Goal: Task Accomplishment & Management: Manage account settings

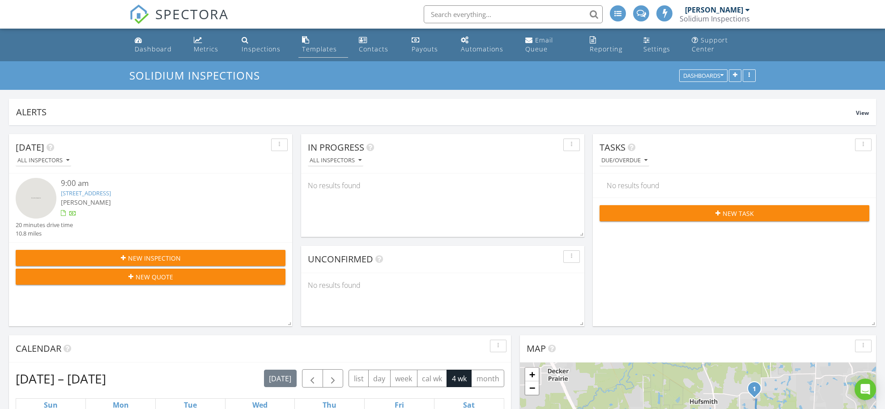
click at [316, 51] on div "Templates" at bounding box center [319, 49] width 35 height 8
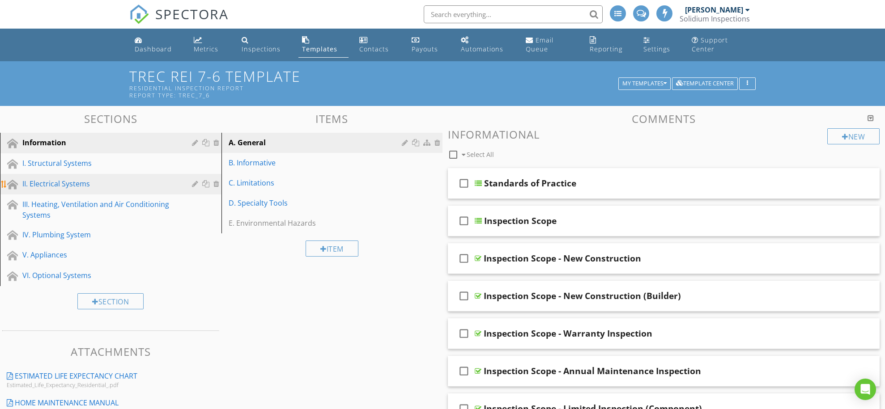
click at [70, 185] on div "II. Electrical Systems" at bounding box center [100, 183] width 157 height 11
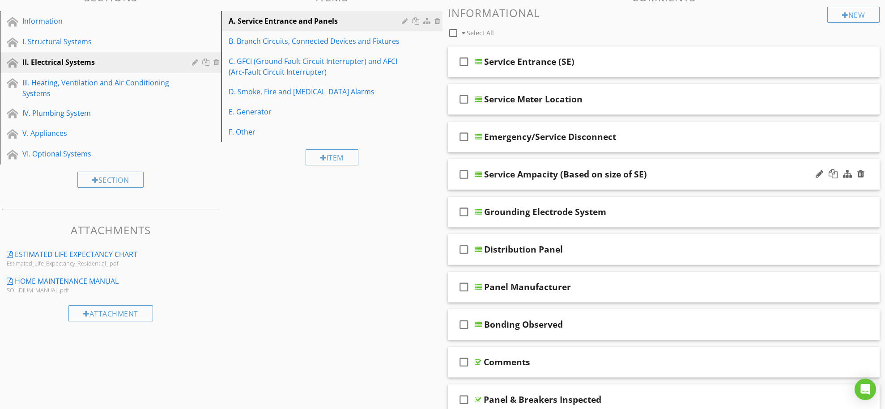
scroll to position [125, 0]
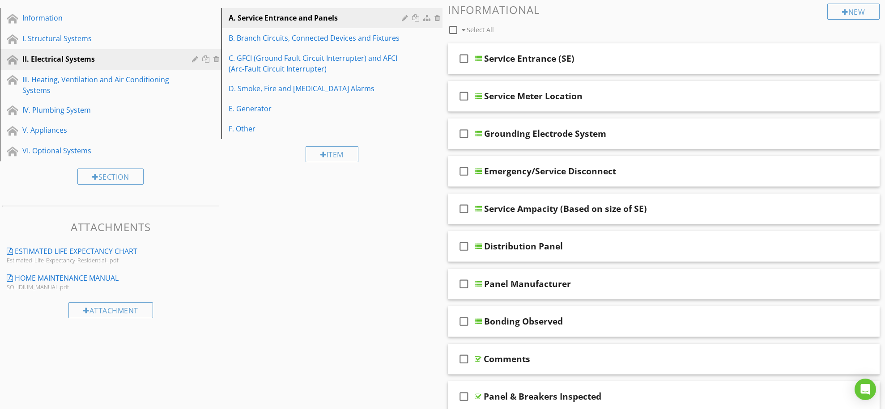
drag, startPoint x: 525, startPoint y: 308, endPoint x: 428, endPoint y: 265, distance: 106.1
click at [524, 253] on span "check_box_outline_blank Service Entrance (SE) check_box_outline_blank Service M…" at bounding box center [664, 265] width 432 height 444
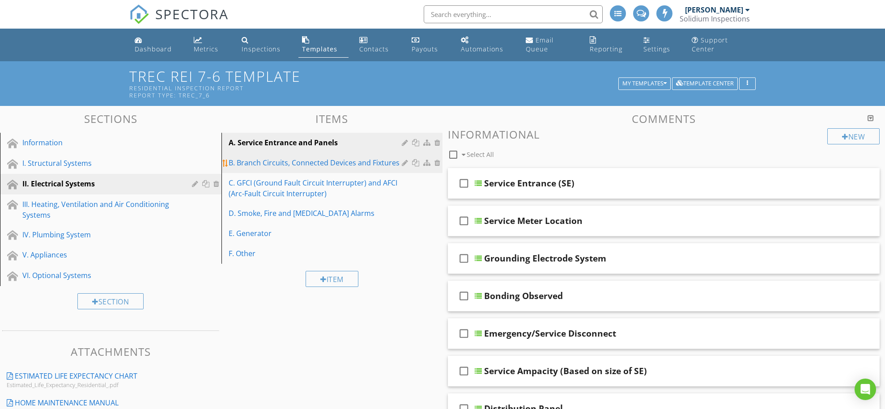
scroll to position [0, 0]
click at [290, 161] on div "B. Branch Circuits, Connected Devices and Fixtures" at bounding box center [317, 162] width 176 height 11
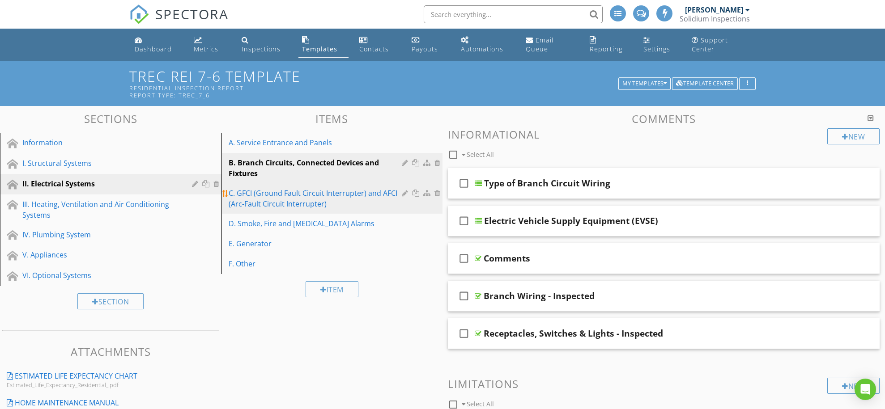
click at [260, 191] on div "C. GFCI (Ground Fault Circuit Interrupter) and AFCI (Arc-Fault Circuit Interrup…" at bounding box center [317, 198] width 176 height 21
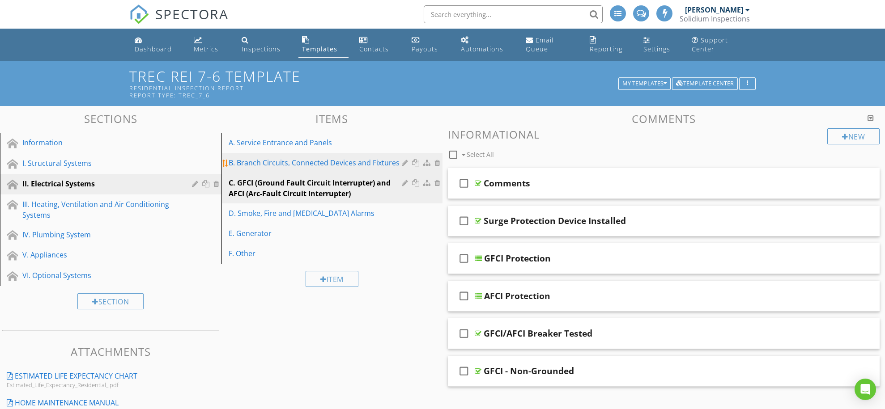
click at [267, 160] on div "B. Branch Circuits, Connected Devices and Fixtures" at bounding box center [317, 162] width 176 height 11
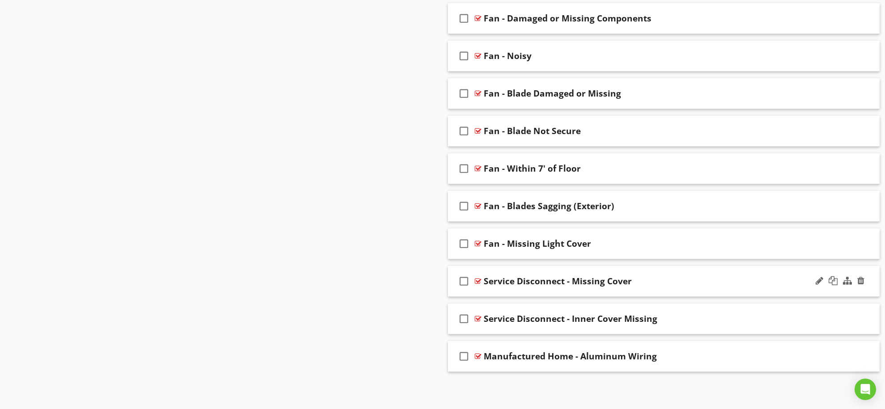
scroll to position [5135, 0]
click at [490, 278] on div "Service Disconnect - Missing Cover" at bounding box center [557, 281] width 148 height 11
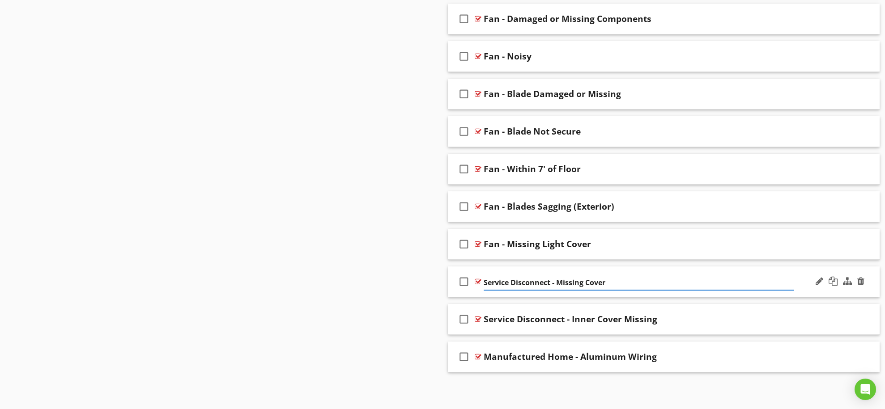
click at [544, 268] on div "check_box_outline_blank Service Disconnect - Missing Cover" at bounding box center [664, 282] width 432 height 31
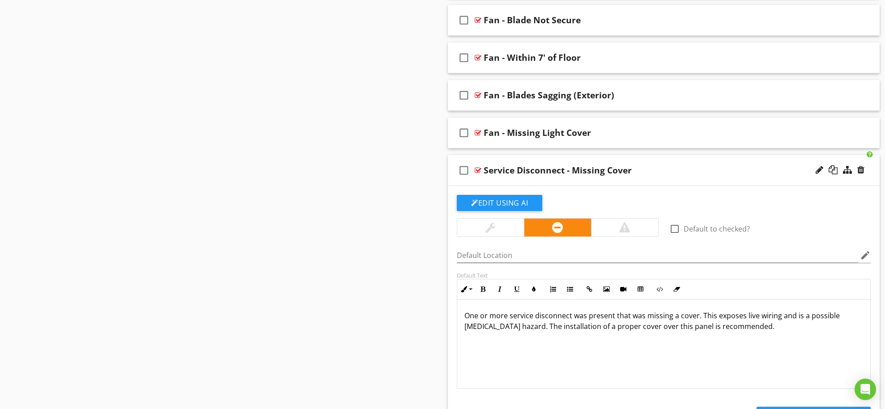
scroll to position [5251, 0]
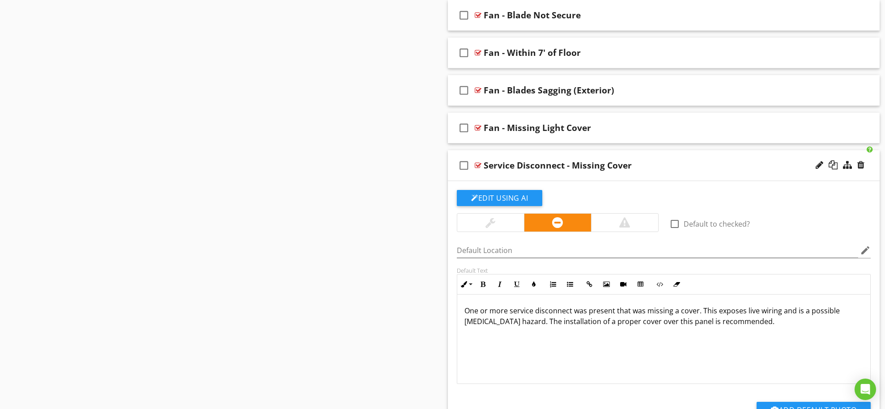
click at [494, 165] on div "Service Disconnect - Missing Cover" at bounding box center [557, 165] width 148 height 11
type input "Local Disconnect - Missing Cover"
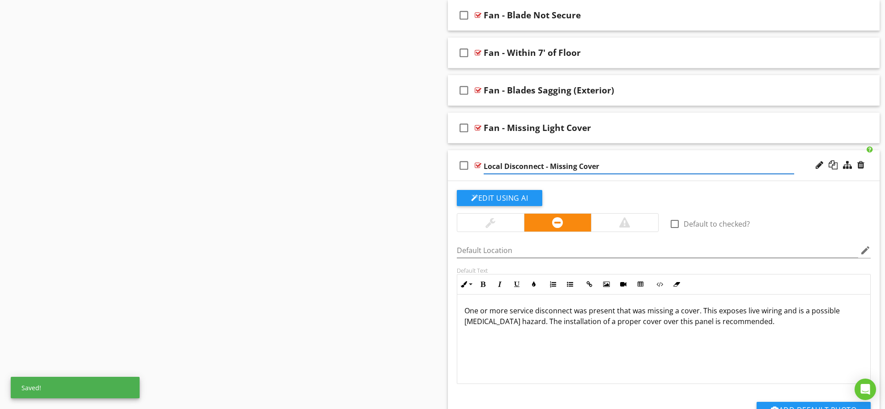
click at [527, 309] on p "One or more service disconnect was present that was missing a cover. This expos…" at bounding box center [663, 315] width 398 height 21
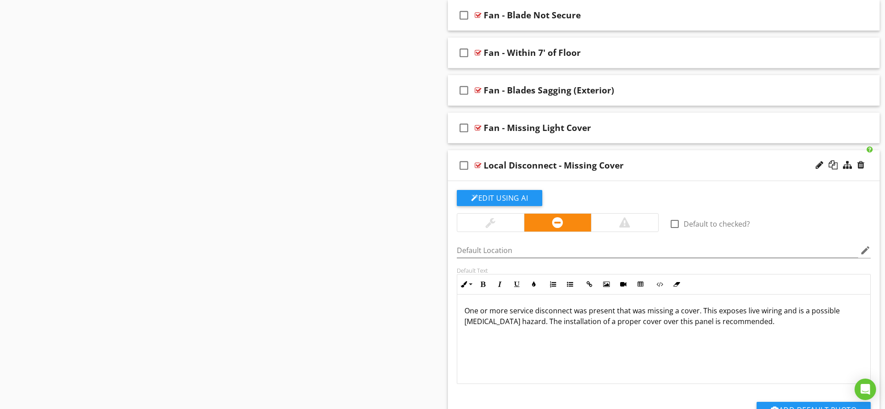
click at [520, 310] on p "One or more service disconnect was present that was missing a cover. This expos…" at bounding box center [663, 315] width 398 height 21
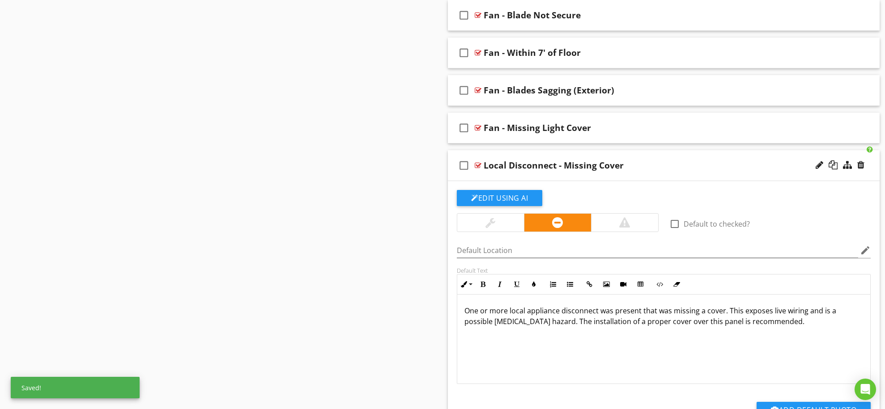
click at [596, 309] on p "One or more local appliance disconnect was present that was missing a cover. Th…" at bounding box center [663, 315] width 398 height 21
click at [607, 309] on p "One or more local appliance disconnects was present that was missing a cover. T…" at bounding box center [663, 315] width 398 height 21
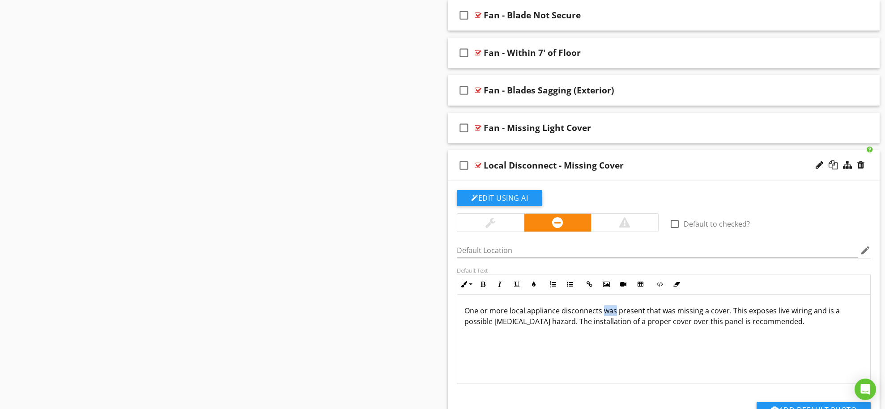
click at [607, 309] on p "One or more local appliance disconnects was present that was missing a cover. T…" at bounding box center [663, 315] width 398 height 21
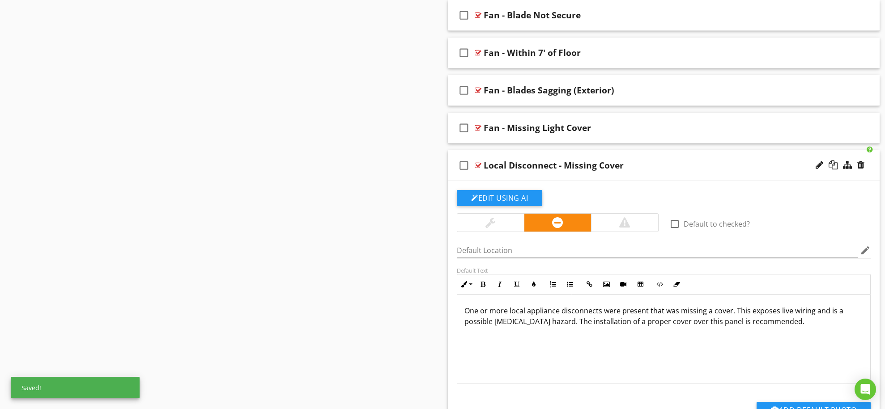
click at [654, 310] on p "One or more local appliance disconnects were present that was missing a cover. …" at bounding box center [663, 315] width 398 height 21
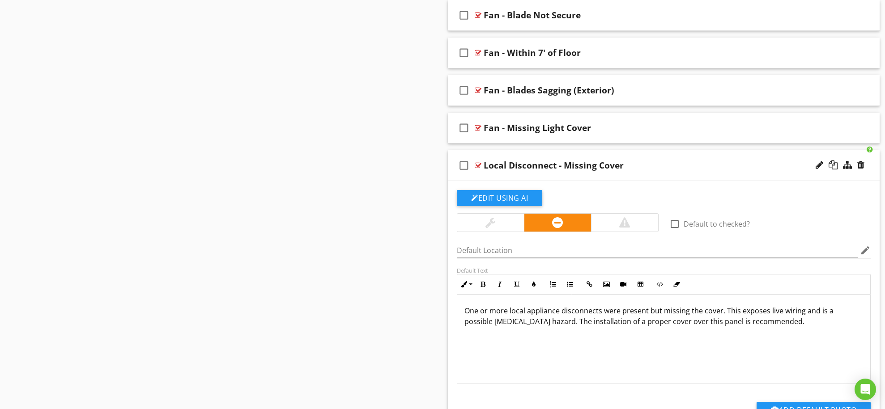
click at [767, 310] on p "One or more local appliance disconnects were present but missing the cover. Thi…" at bounding box center [663, 315] width 398 height 21
click at [709, 321] on p "One or more local appliance disconnects were present but missing the cover. Thi…" at bounding box center [663, 315] width 398 height 21
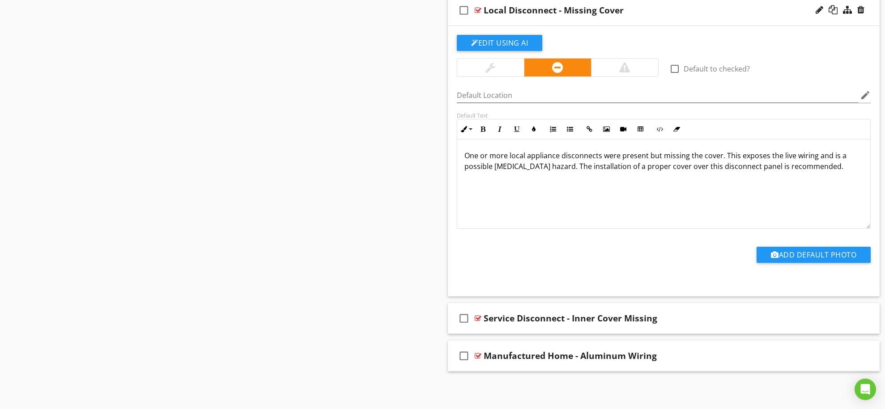
scroll to position [5405, 0]
click at [755, 168] on p "One or more local appliance disconnects were present but missing the cover. Thi…" at bounding box center [663, 161] width 398 height 21
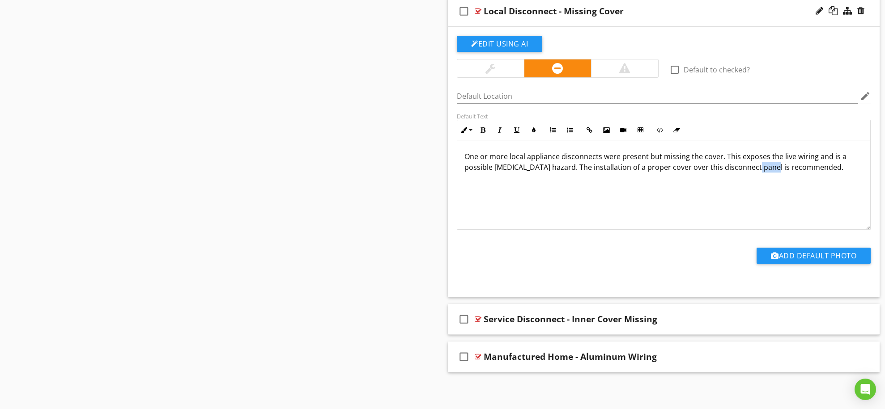
click at [755, 168] on p "One or more local appliance disconnects were present but missing the cover. Thi…" at bounding box center [663, 161] width 398 height 21
click at [531, 319] on div "Service Disconnect - Inner Cover Missing" at bounding box center [570, 319] width 174 height 11
click at [496, 318] on input "Service Disconnect - Inner Cover Missing" at bounding box center [638, 320] width 310 height 15
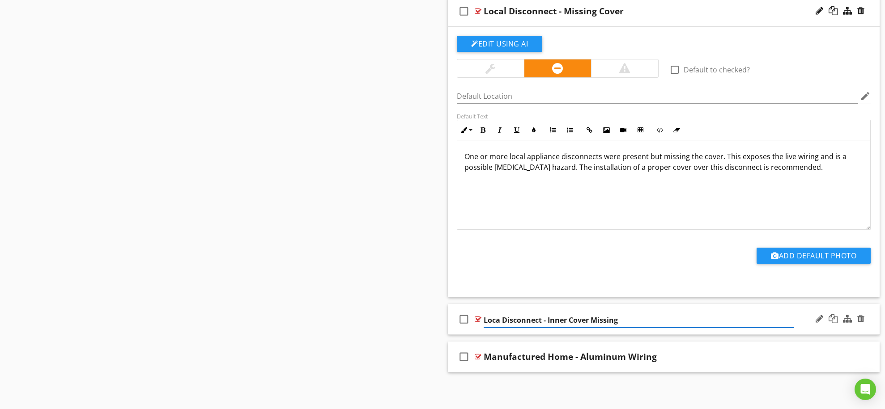
type input "Local Disconnect - Inner Cover Missing"
click at [643, 305] on div "check_box_outline_blank Local Disconnect - Inner Cover Missing" at bounding box center [664, 319] width 432 height 31
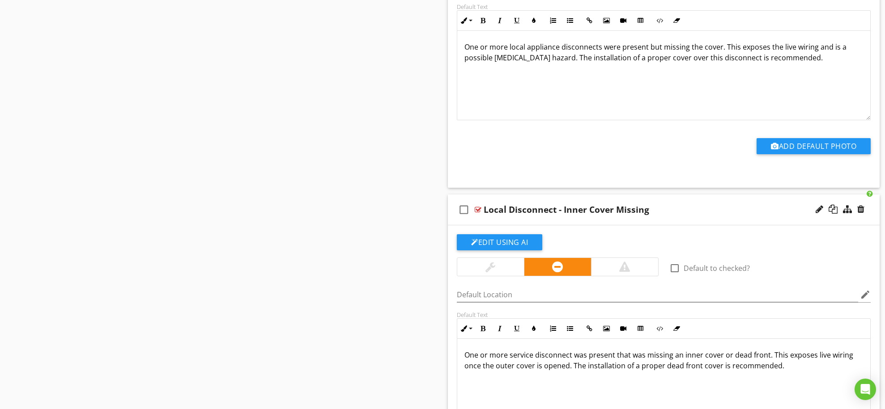
scroll to position [5514, 0]
drag, startPoint x: 466, startPoint y: 47, endPoint x: 580, endPoint y: 43, distance: 113.2
click at [580, 43] on p "One or more local appliance disconnects were present but missing the cover. Thi…" at bounding box center [663, 52] width 398 height 21
click at [532, 358] on p "One or more service disconnect was present that was missing an inner cover or d…" at bounding box center [663, 360] width 398 height 21
click at [519, 356] on p "One or more service disconnect was present that was missing an inner cover or d…" at bounding box center [663, 360] width 398 height 21
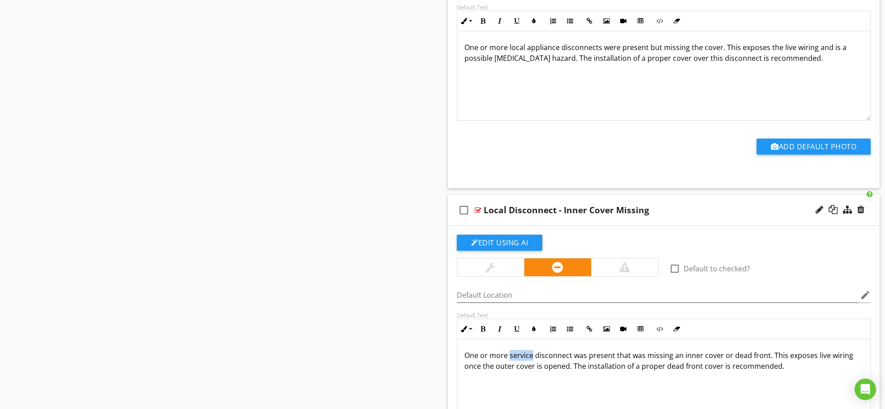
click at [519, 356] on p "One or more service disconnect was present that was missing an inner cover or d…" at bounding box center [663, 360] width 398 height 21
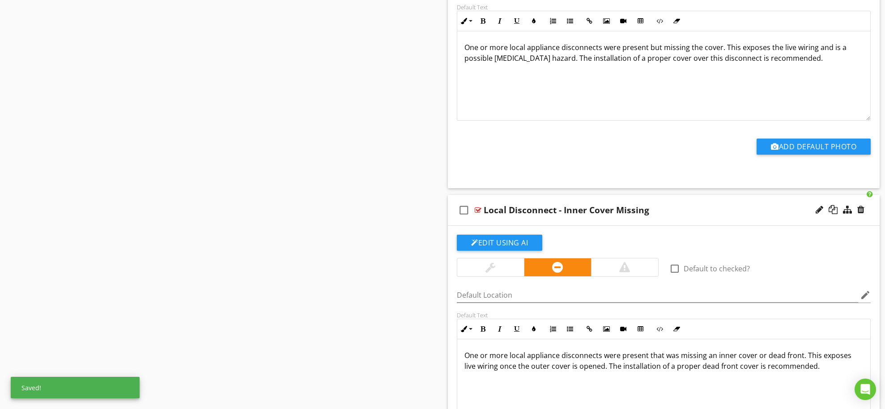
click at [654, 355] on p "One or more local appliance disconnects were present that was missing an inner …" at bounding box center [663, 360] width 398 height 21
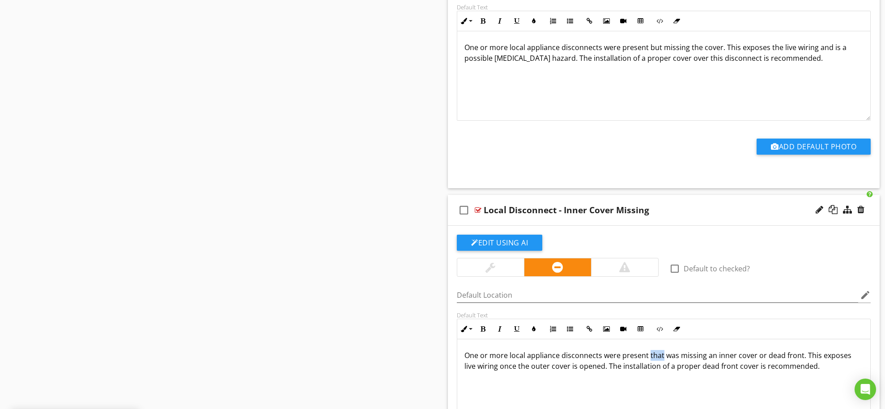
click at [654, 355] on p "One or more local appliance disconnects were present that was missing an inner …" at bounding box center [663, 360] width 398 height 21
click at [833, 356] on p "One or more local appliance disconnects were present but missing the inner cove…" at bounding box center [663, 360] width 398 height 21
click at [658, 199] on div "check_box_outline_blank Local Disconnect - Inner Cover Missing" at bounding box center [664, 210] width 432 height 31
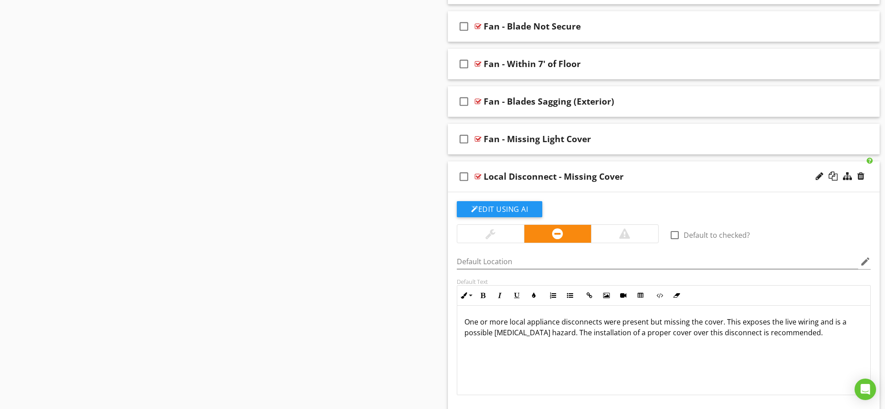
scroll to position [5227, 0]
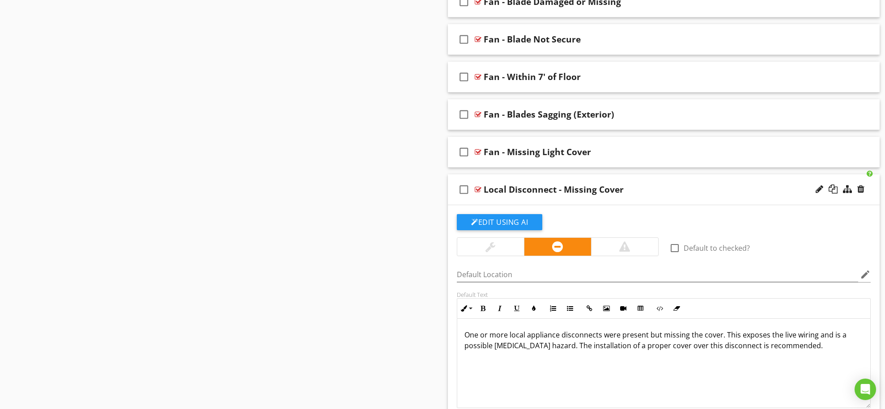
click at [661, 178] on div "check_box_outline_blank Local Disconnect - Missing Cover" at bounding box center [664, 189] width 432 height 31
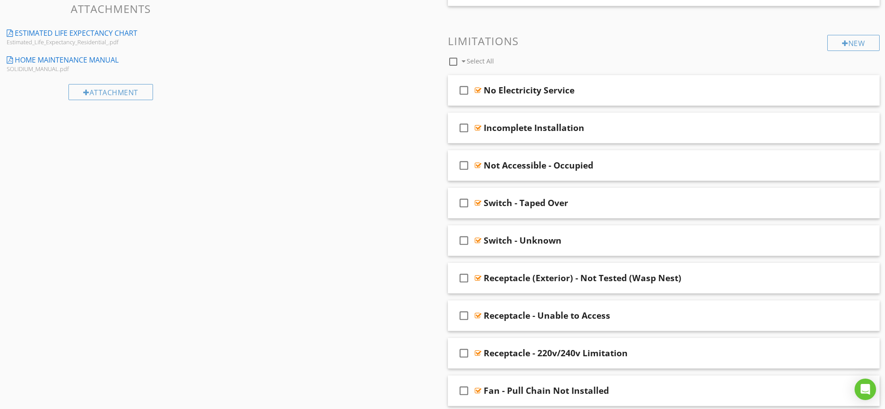
scroll to position [114, 0]
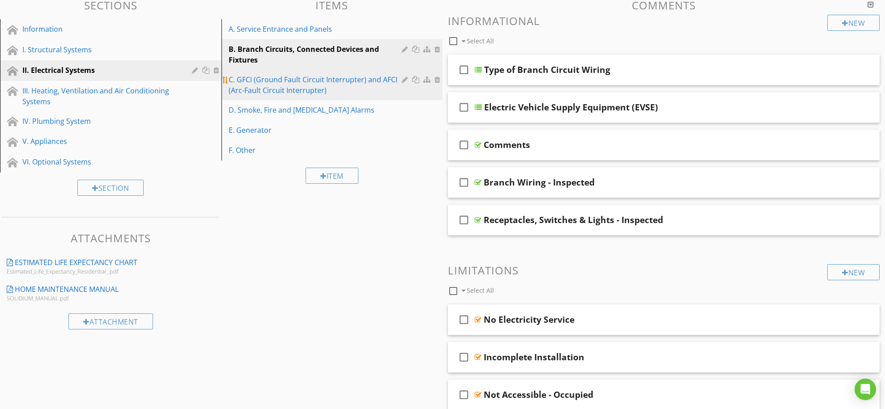
click at [275, 82] on div "C. GFCI (Ground Fault Circuit Interrupter) and AFCI (Arc-Fault Circuit Interrup…" at bounding box center [317, 84] width 176 height 21
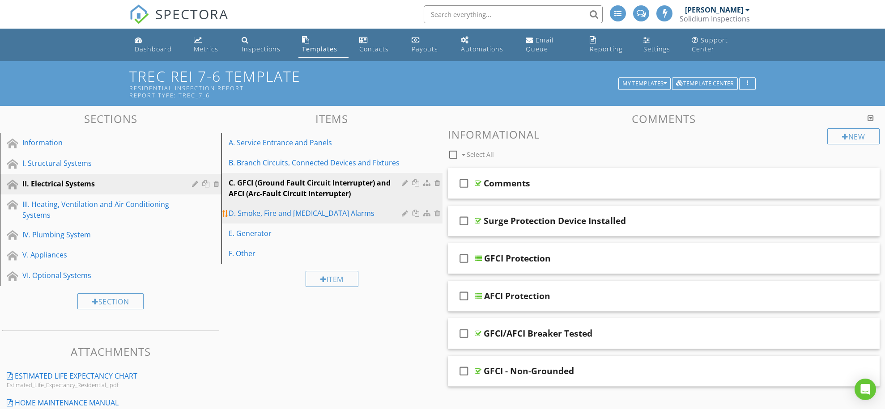
scroll to position [0, 0]
click at [230, 212] on div "D. Smoke, Fire and Carbon Monoxide Alarms" at bounding box center [317, 213] width 176 height 11
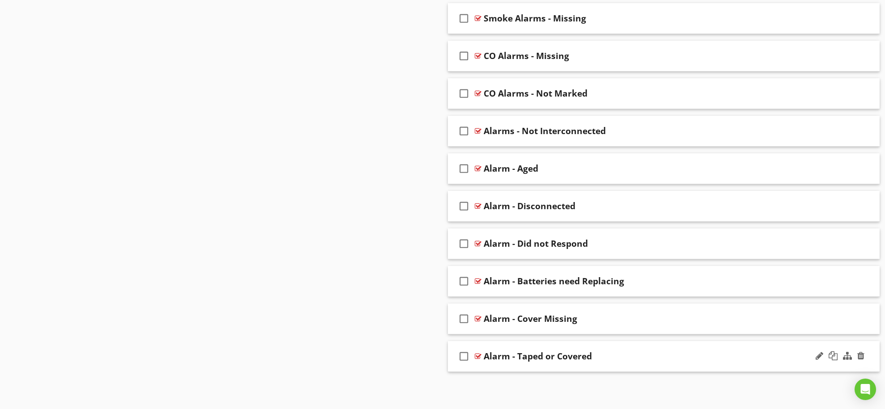
scroll to position [716, 0]
click at [621, 346] on div "check_box_outline_blank Alarm - Taped or Covered" at bounding box center [664, 357] width 432 height 31
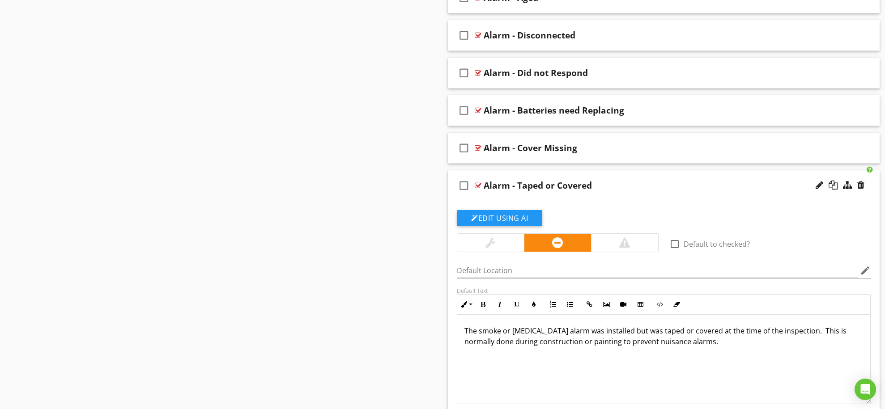
scroll to position [898, 0]
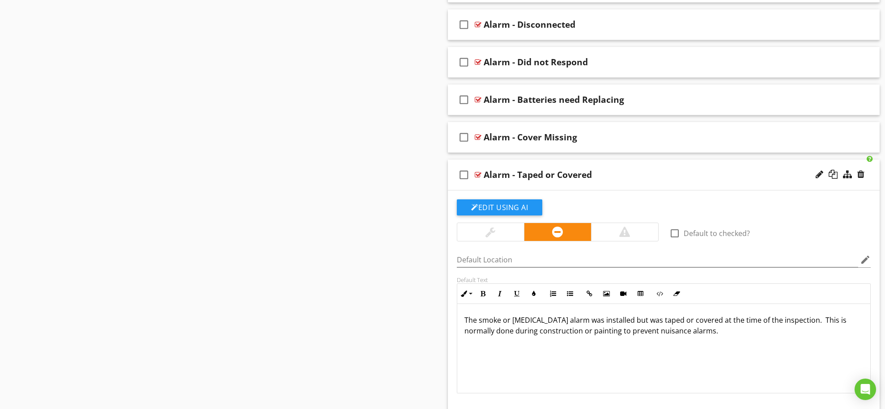
click at [656, 320] on p "The smoke or carbon monoxide alarm was installed but was taped or covered at th…" at bounding box center [663, 325] width 398 height 21
click at [674, 164] on div "check_box_outline_blank Alarm - Taped or Covered" at bounding box center [664, 175] width 432 height 31
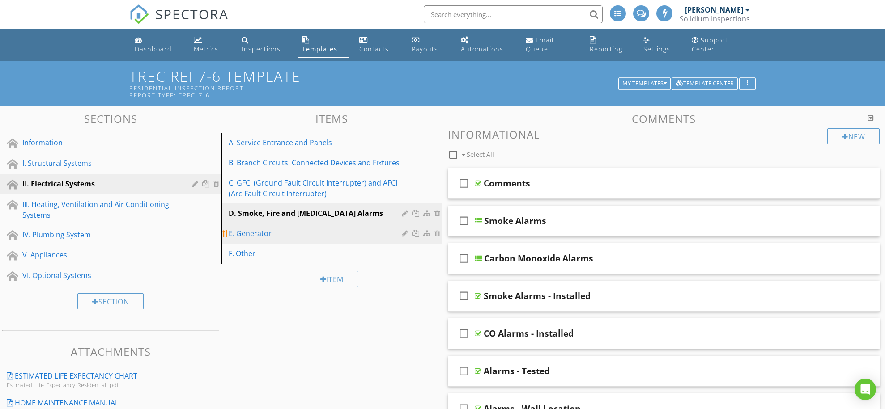
scroll to position [0, 0]
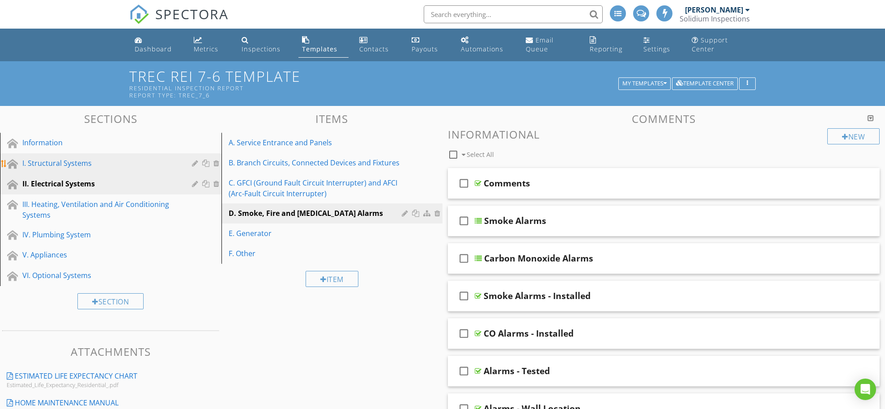
click at [65, 158] on div "I. Structural Systems" at bounding box center [100, 163] width 157 height 11
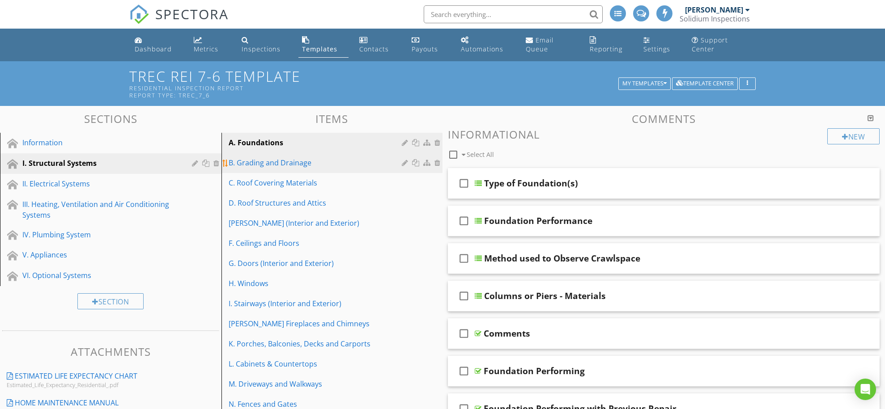
click at [281, 166] on div "B. Grading and Drainage" at bounding box center [317, 162] width 176 height 11
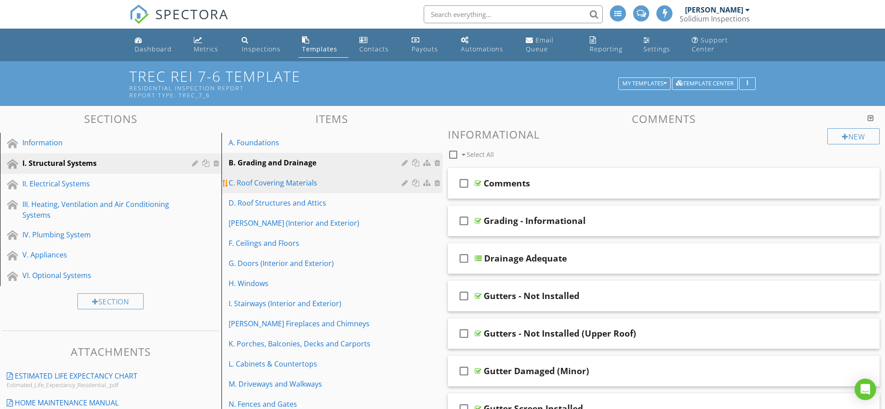
click at [311, 185] on div "C. Roof Covering Materials" at bounding box center [317, 183] width 176 height 11
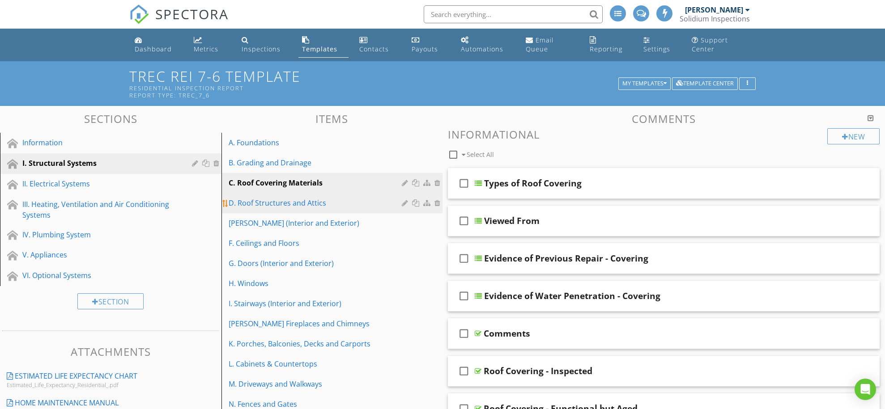
click at [286, 203] on div "D. Roof Structures and Attics" at bounding box center [317, 203] width 176 height 11
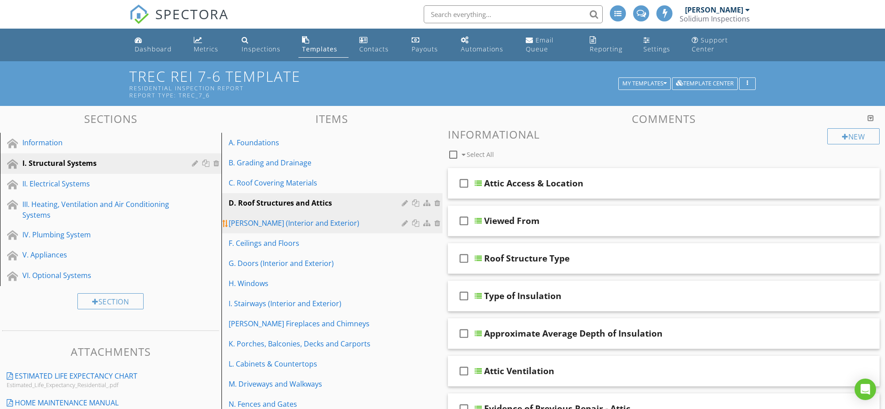
click at [254, 217] on link "E. Walls (Interior and Exterior)" at bounding box center [333, 223] width 219 height 20
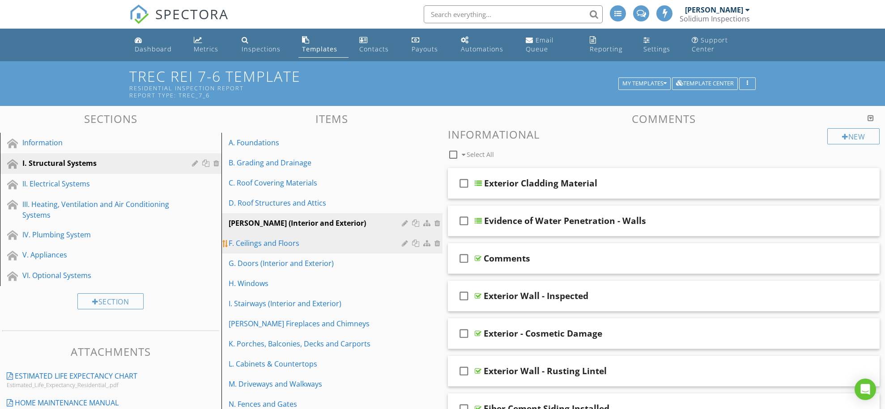
click at [283, 240] on div "F. Ceilings and Floors" at bounding box center [317, 243] width 176 height 11
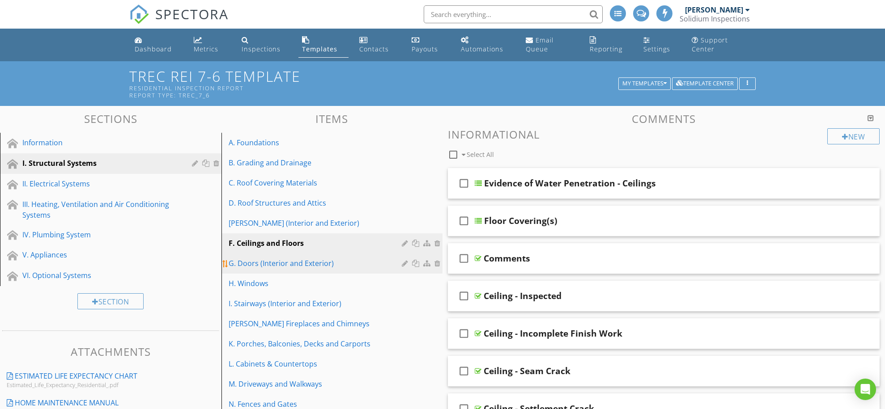
click at [308, 262] on div "G. Doors (Interior and Exterior)" at bounding box center [317, 263] width 176 height 11
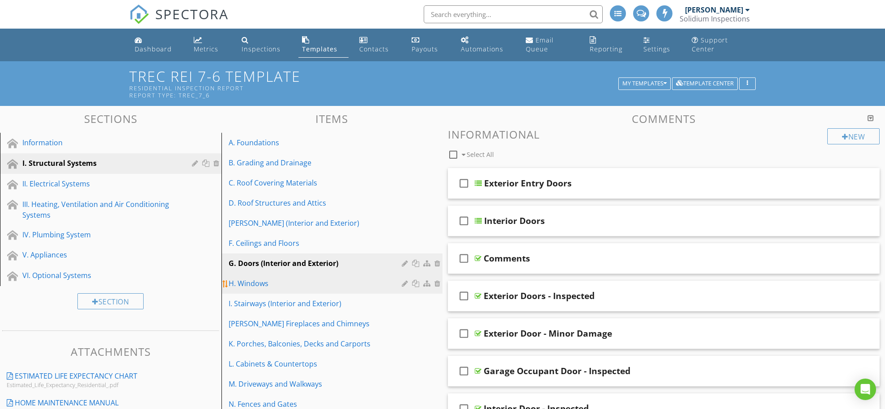
click at [273, 283] on div "H. Windows" at bounding box center [317, 283] width 176 height 11
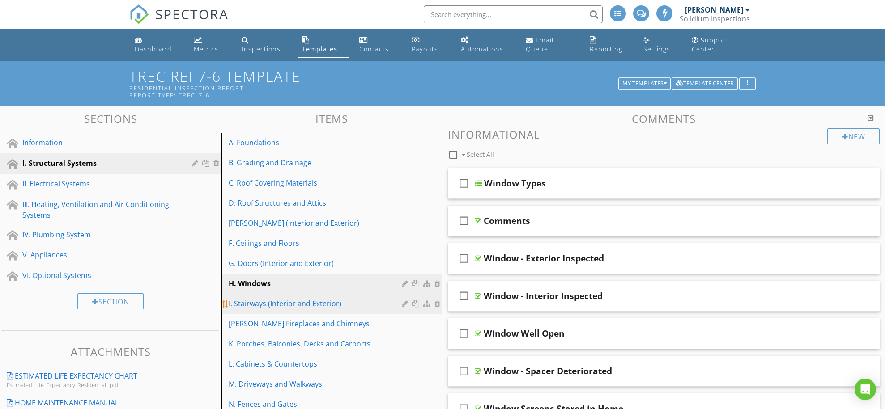
click at [287, 298] on div "I. Stairways (Interior and Exterior)" at bounding box center [317, 303] width 176 height 11
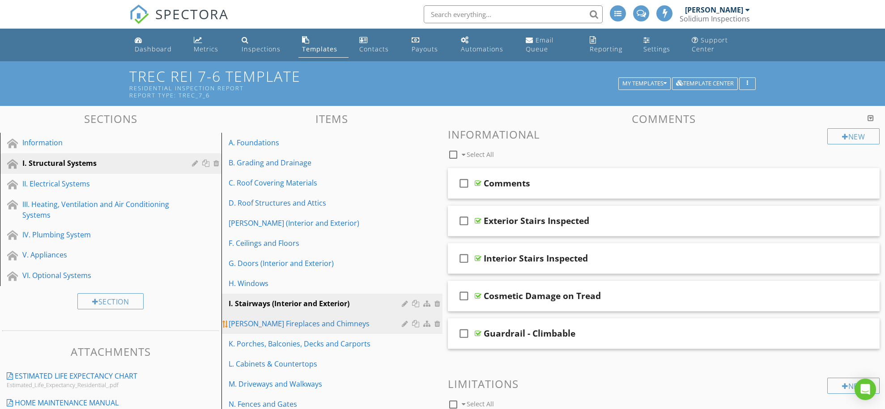
click at [279, 322] on div "J. Fireplaces and Chimneys" at bounding box center [317, 323] width 176 height 11
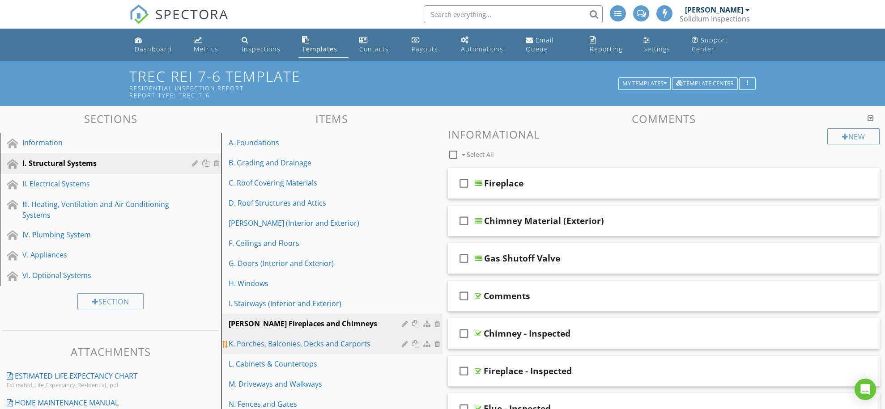
click at [279, 340] on div "K. Porches, Balconies, Decks and Carports" at bounding box center [317, 344] width 176 height 11
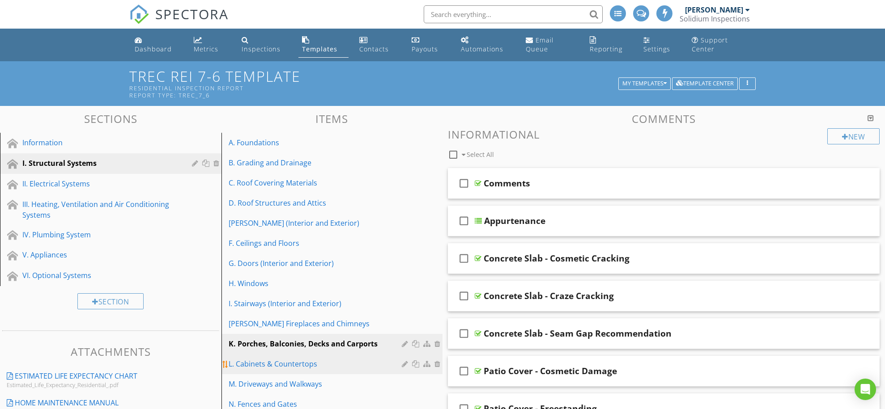
click at [276, 371] on link "L. Cabinets & Countertops" at bounding box center [333, 364] width 219 height 20
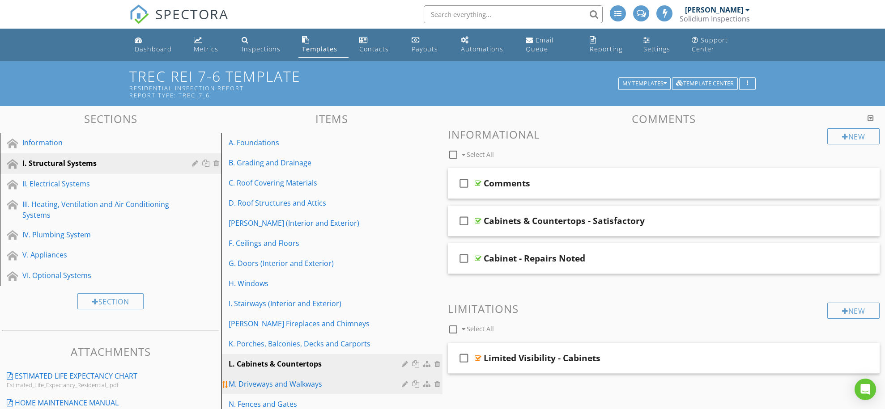
click at [265, 386] on div "M. Driveways and Walkways" at bounding box center [317, 384] width 176 height 11
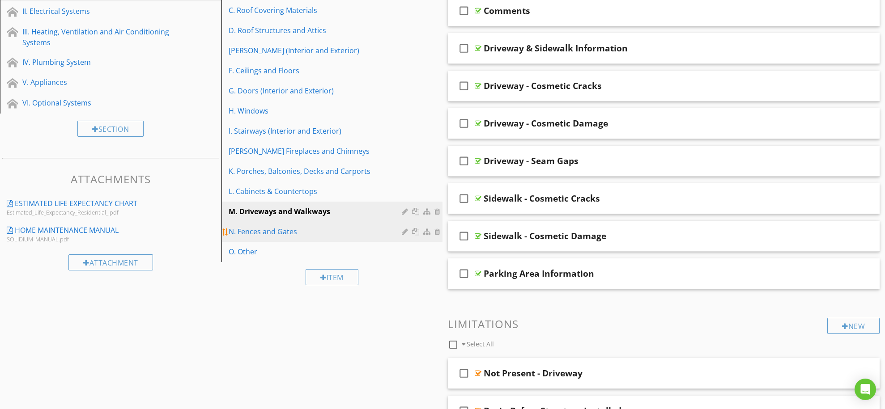
click at [277, 225] on link "N. Fences and Gates" at bounding box center [333, 232] width 219 height 20
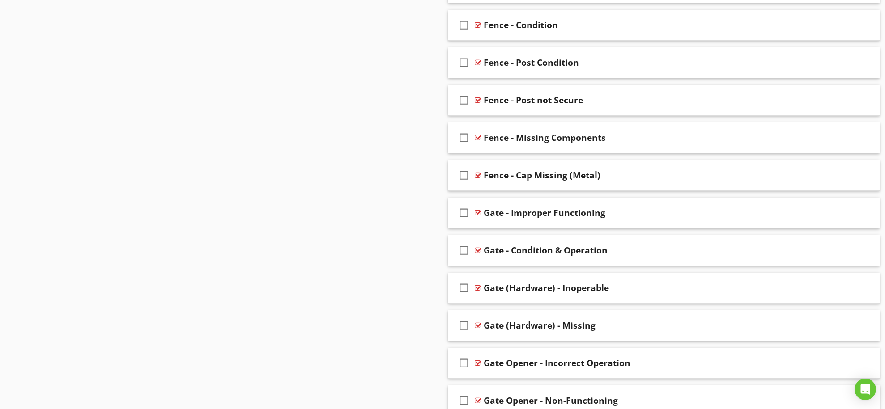
scroll to position [521, 0]
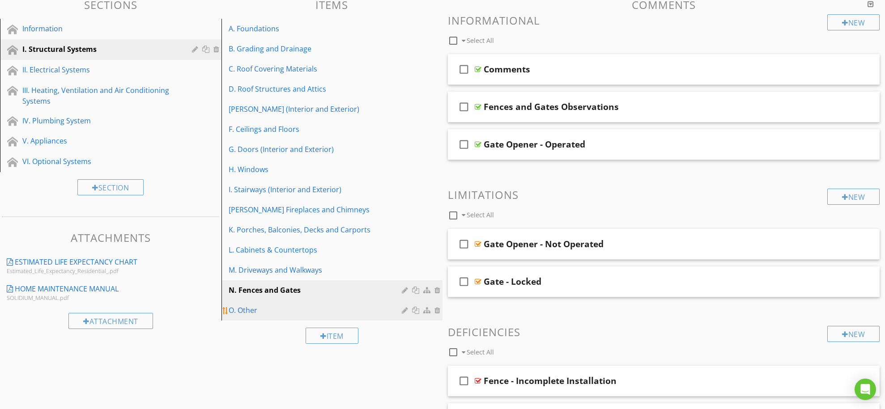
click at [261, 312] on div "O. Other" at bounding box center [317, 310] width 176 height 11
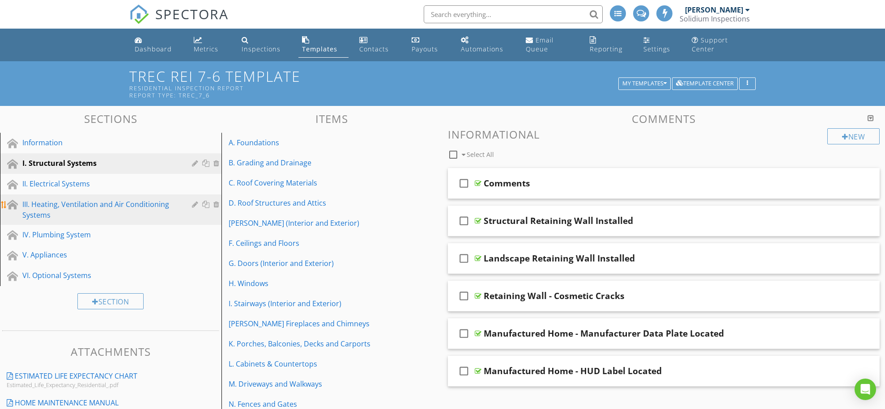
click at [71, 202] on div "III. Heating, Ventilation and Air Conditioning Systems" at bounding box center [100, 209] width 157 height 21
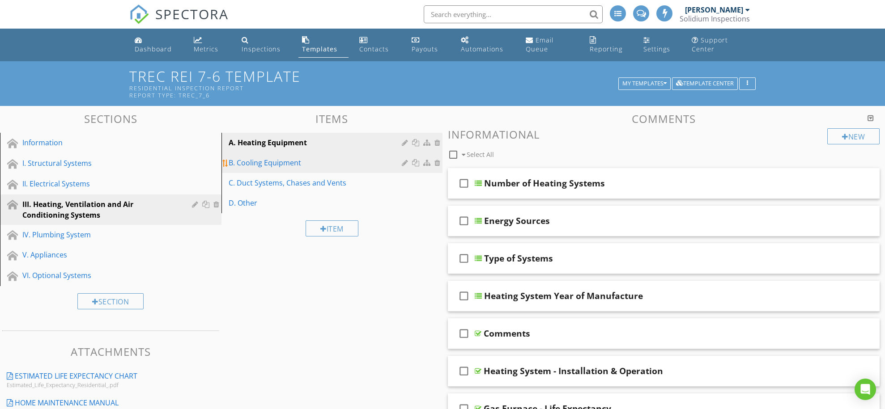
scroll to position [0, 0]
click at [262, 164] on div "B. Cooling Equipment" at bounding box center [317, 162] width 176 height 11
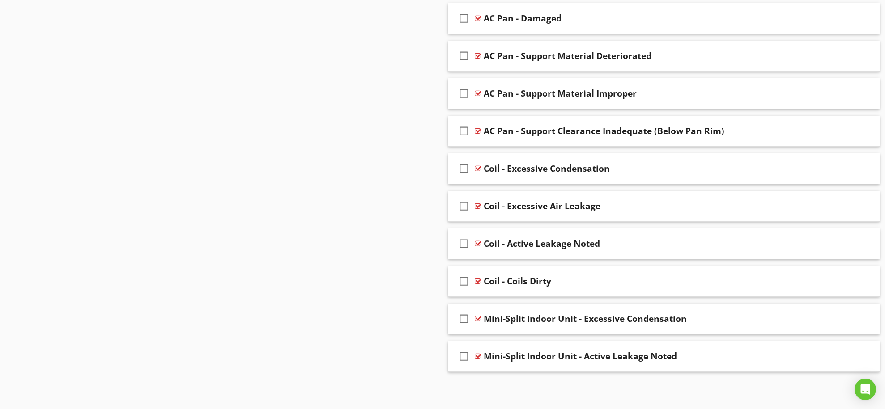
scroll to position [4646, 0]
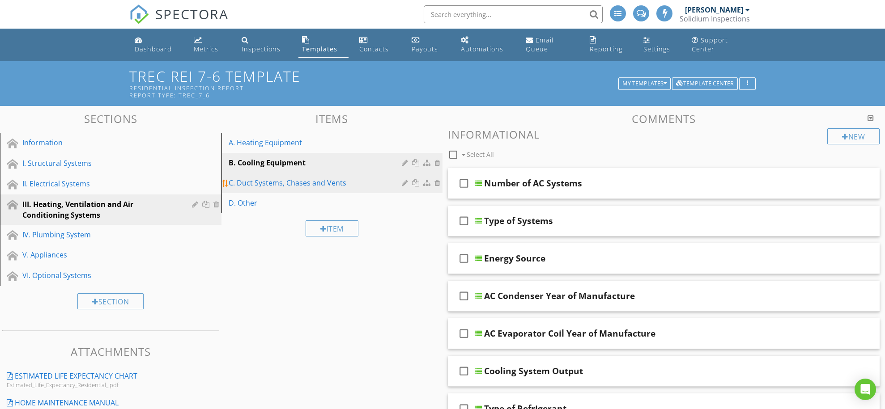
click at [292, 185] on div "C. Duct Systems, Chases and Vents" at bounding box center [317, 183] width 176 height 11
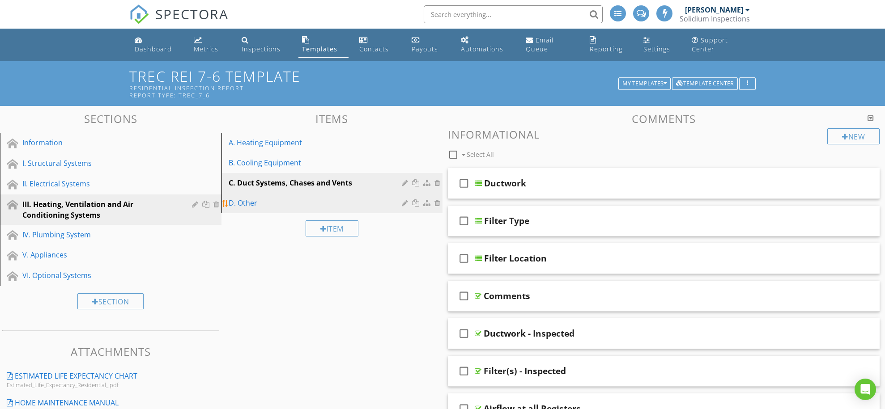
scroll to position [0, 0]
click at [251, 205] on div "D. Other" at bounding box center [317, 203] width 176 height 11
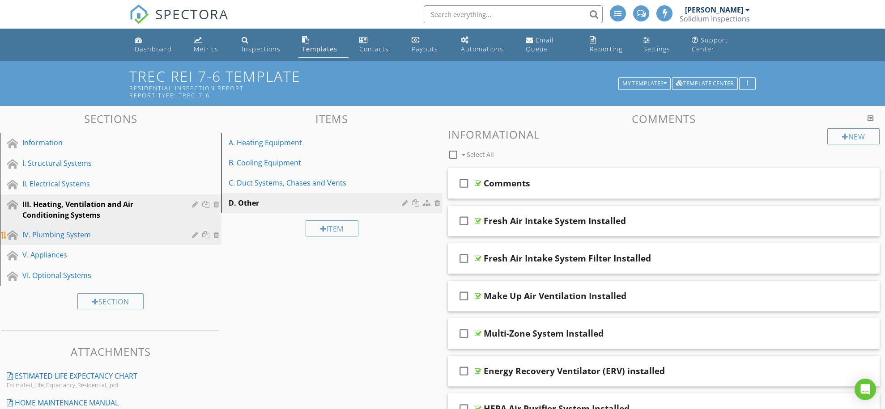
click at [76, 232] on div "IV. Plumbing System" at bounding box center [100, 234] width 157 height 11
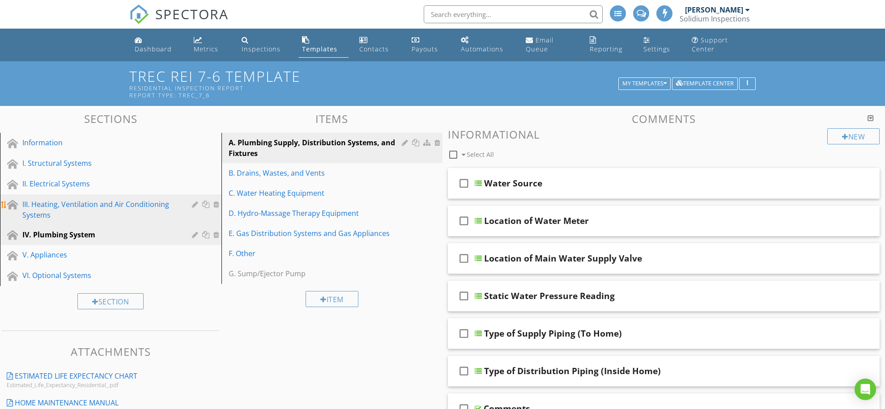
click at [42, 201] on div "III. Heating, Ventilation and Air Conditioning Systems" at bounding box center [100, 209] width 157 height 21
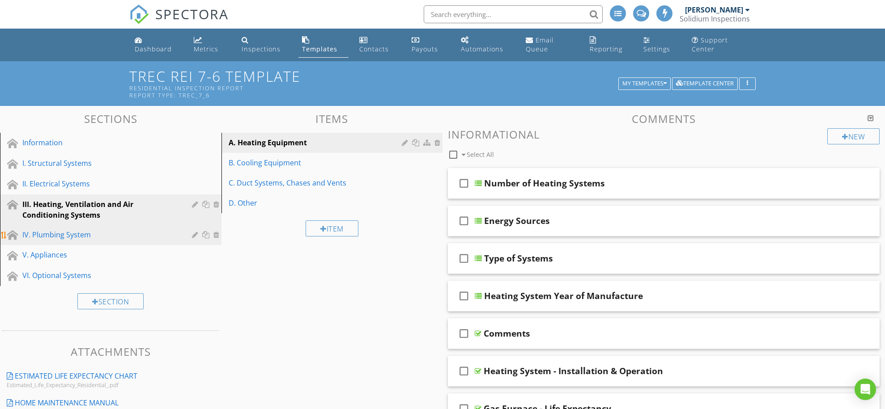
click at [92, 237] on div "IV. Plumbing System" at bounding box center [100, 234] width 157 height 11
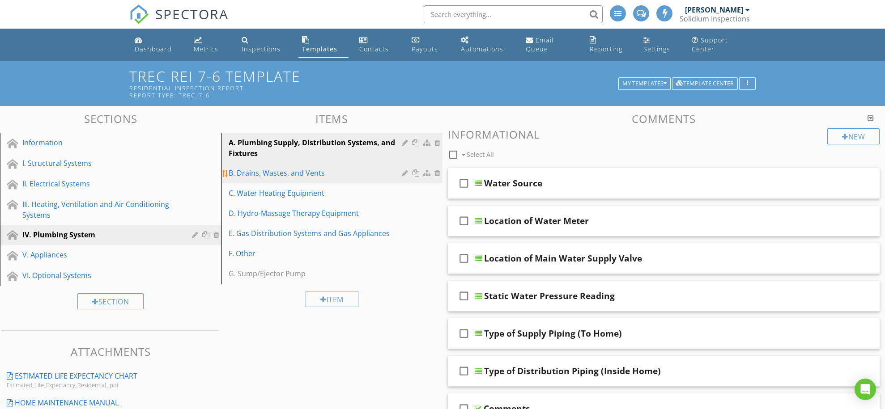
click at [294, 176] on div "B. Drains, Wastes, and Vents" at bounding box center [317, 173] width 176 height 11
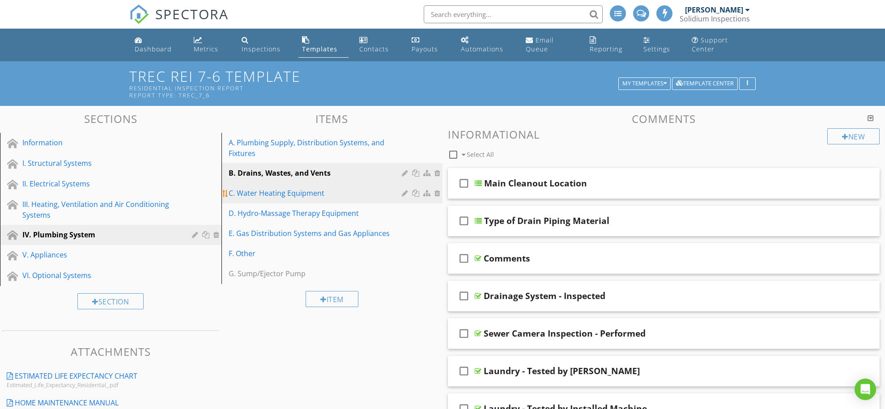
click at [281, 188] on div "C. Water Heating Equipment" at bounding box center [317, 193] width 176 height 11
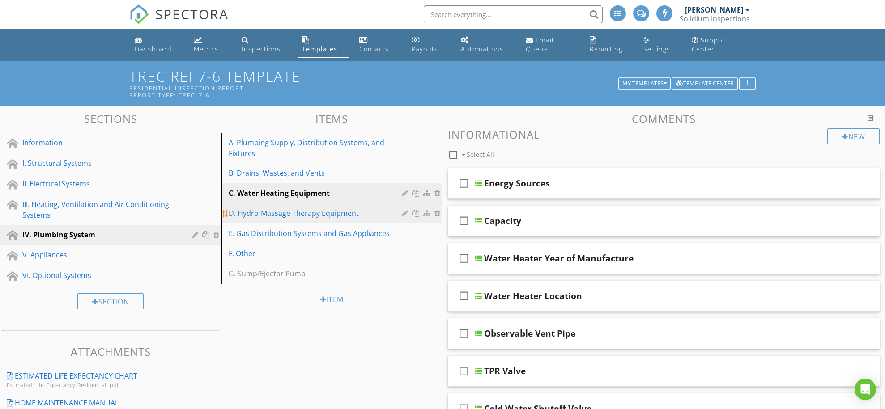
click at [297, 214] on div "D. Hydro-Massage Therapy Equipment" at bounding box center [317, 213] width 176 height 11
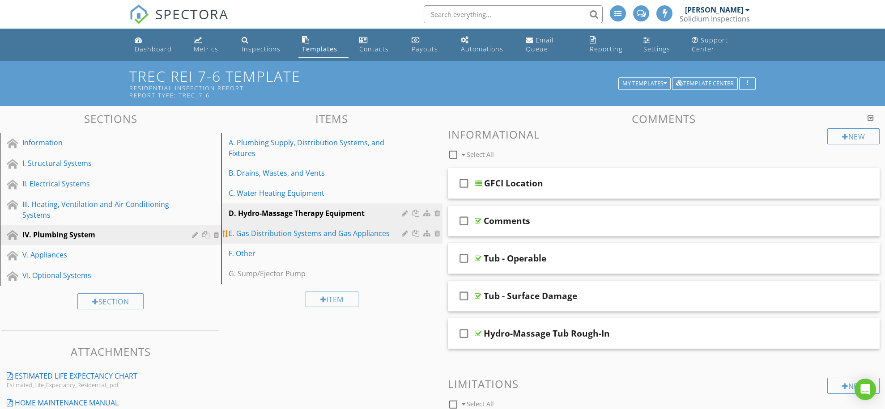
click at [331, 243] on link "E. Gas Distribution Systems and Gas Appliances" at bounding box center [333, 234] width 219 height 20
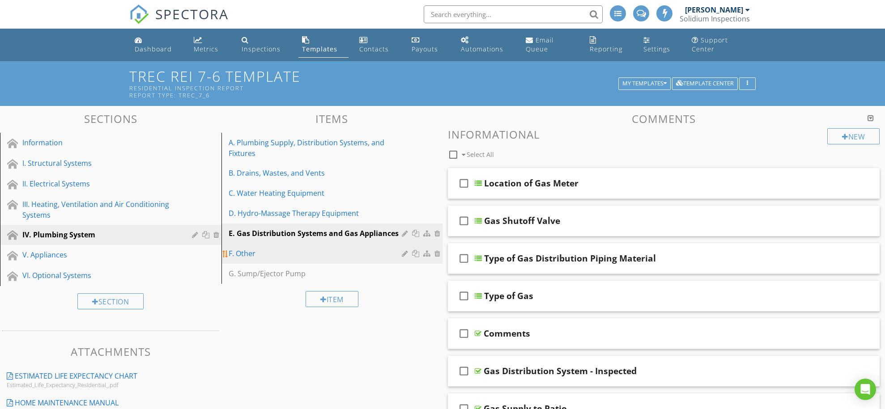
click at [267, 257] on div "F. Other" at bounding box center [317, 253] width 176 height 11
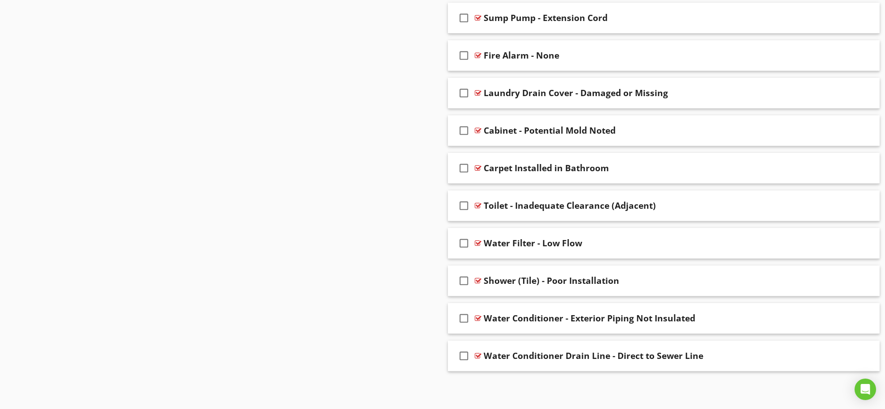
scroll to position [2092, 0]
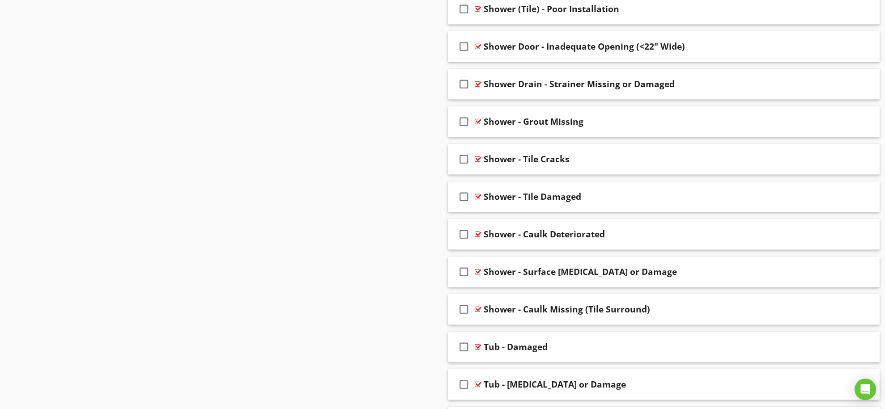
scroll to position [1412, 0]
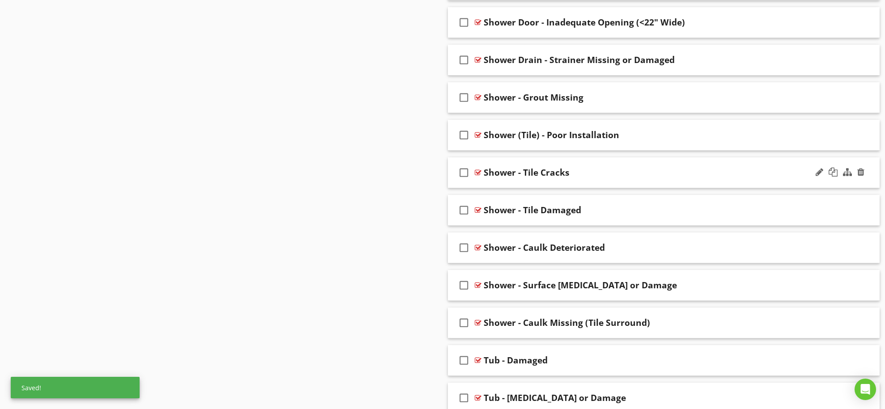
click at [544, 161] on div "check_box_outline_blank Shower - Tile Cracks" at bounding box center [664, 172] width 432 height 31
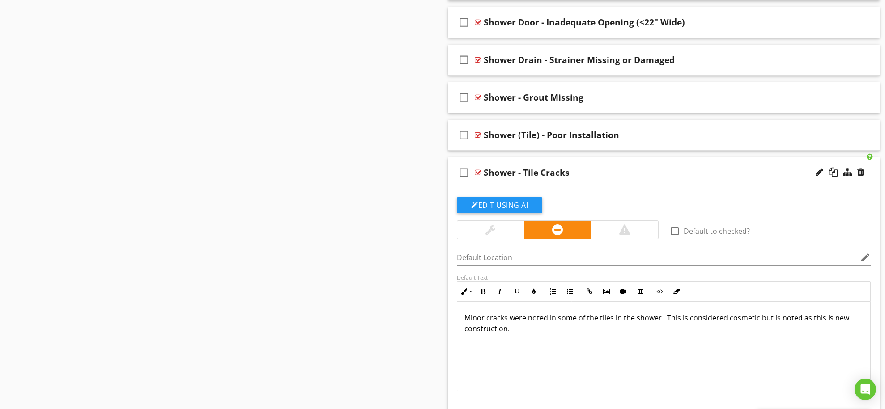
click at [524, 170] on div "Shower - Tile Cracks" at bounding box center [526, 172] width 86 height 11
click at [512, 173] on input "Shower - Tile Cracks" at bounding box center [638, 173] width 310 height 15
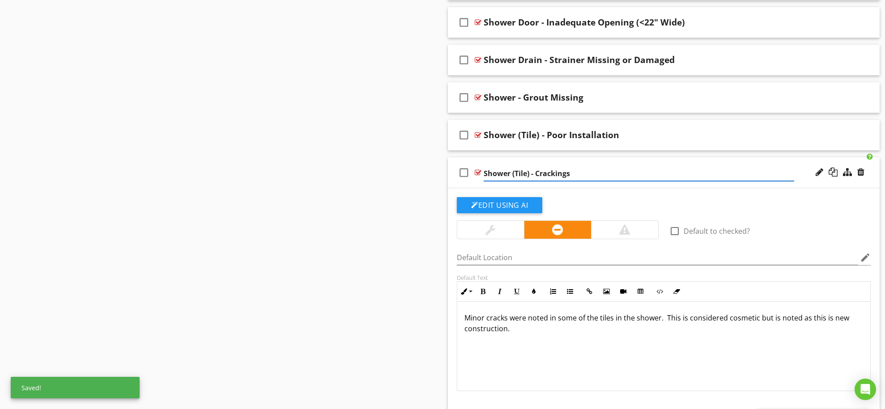
type input "Shower (Tile) - Cracking"
click at [428, 167] on div "Sections Information I. Structural Systems II. Electrical Systems III. Heating,…" at bounding box center [442, 23] width 885 height 2658
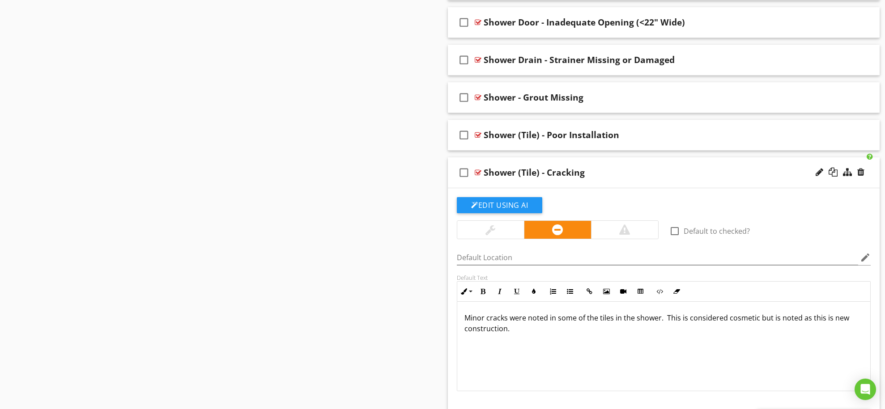
click at [599, 160] on div "check_box_outline_blank Shower (Tile) - Cracking" at bounding box center [664, 172] width 432 height 31
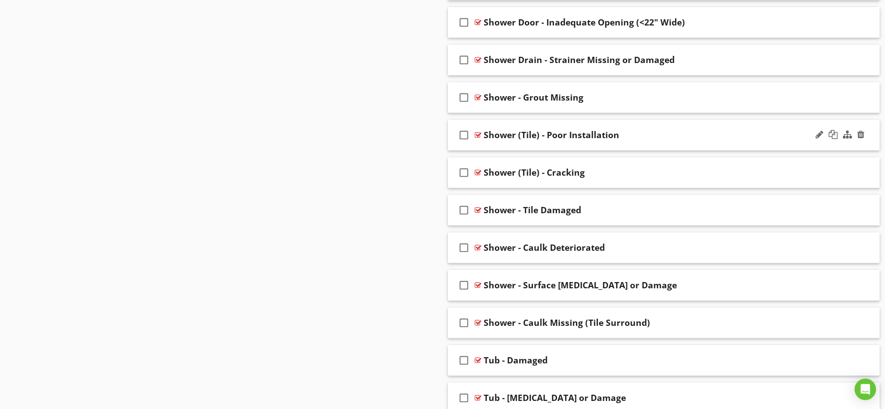
click at [521, 136] on div "Shower (Tile) - Poor Installation" at bounding box center [551, 135] width 136 height 11
click at [548, 234] on div "check_box_outline_blank Shower - Surface Fractures or Damage" at bounding box center [664, 248] width 432 height 31
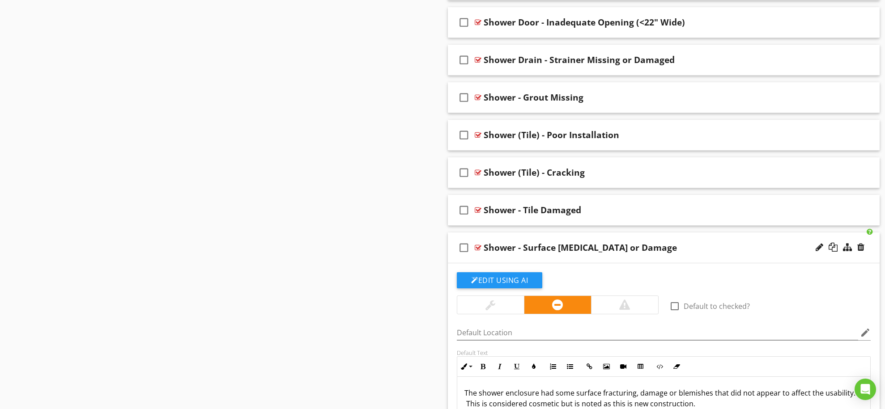
click at [548, 234] on div "check_box_outline_blank Shower - Surface Fractures or Damage" at bounding box center [664, 248] width 432 height 31
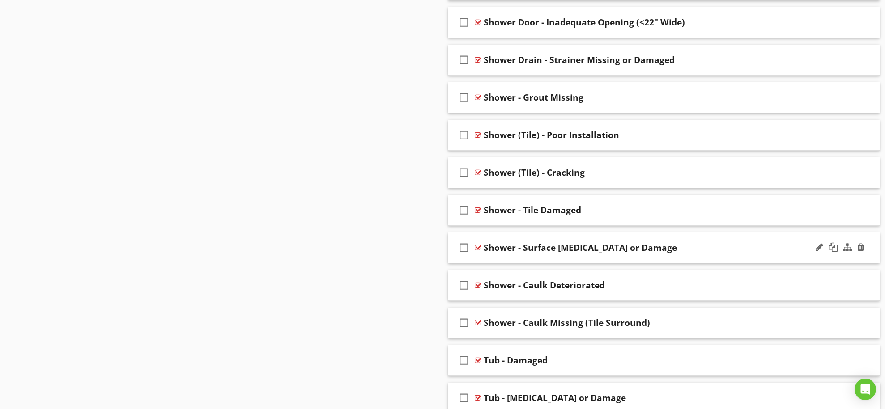
click at [548, 234] on div "check_box_outline_blank Shower - Surface Fractures or Damage" at bounding box center [664, 248] width 432 height 31
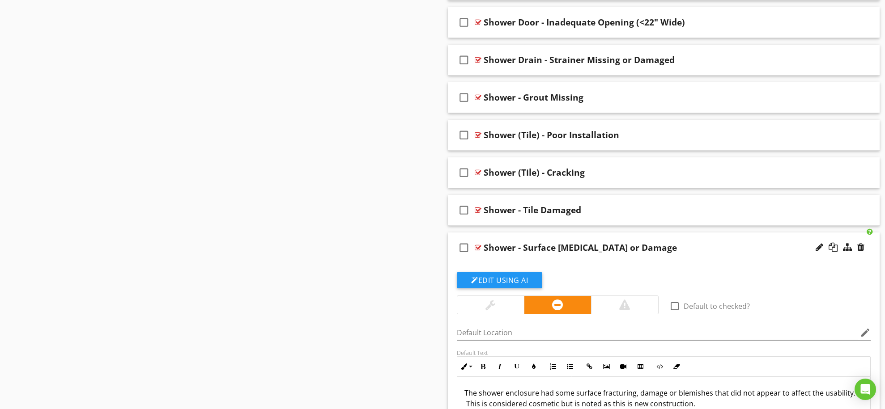
click at [548, 234] on div "check_box_outline_blank Shower - Surface Fractures or Damage" at bounding box center [664, 248] width 432 height 31
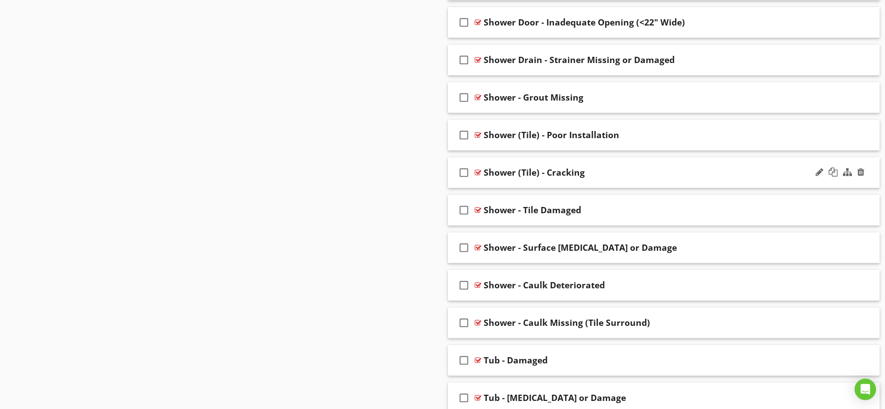
click at [533, 174] on div "Shower (Tile) - Cracking" at bounding box center [533, 172] width 101 height 11
click at [512, 173] on input "Shower (Tile) - Cracking" at bounding box center [638, 173] width 310 height 15
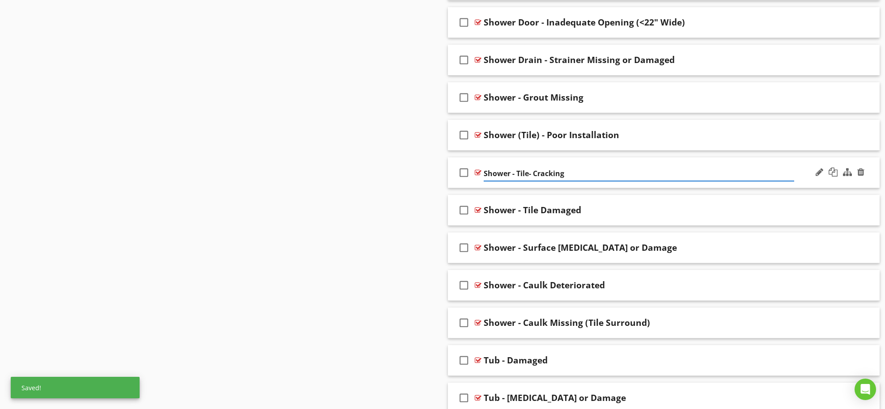
type input "Shower - Tile Cracking"
click at [517, 132] on div "Shower (Tile) - Poor Installation" at bounding box center [551, 135] width 136 height 11
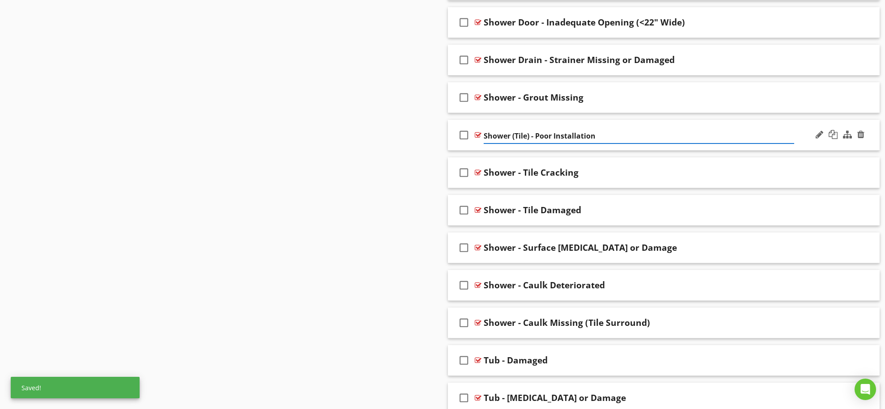
click at [513, 136] on input "Shower (Tile) - Poor Installation" at bounding box center [638, 136] width 310 height 15
type input "Shower - Tile Installation"
click at [593, 123] on div "check_box_outline_blank Shower - Tile Installation" at bounding box center [664, 135] width 432 height 31
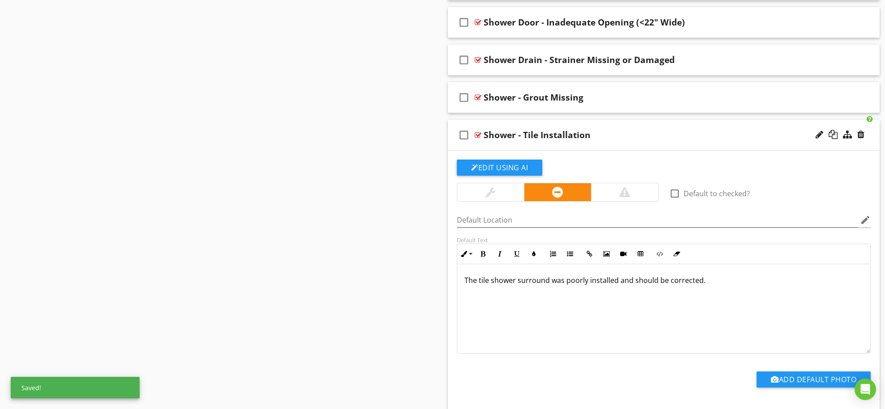
click at [573, 136] on div "Shower - Tile Installation" at bounding box center [536, 135] width 107 height 11
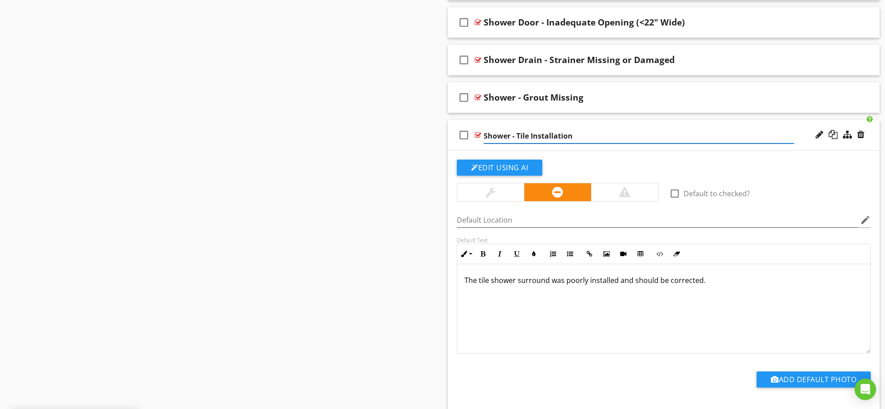
click at [591, 135] on input "Shower - Tile Installation" at bounding box center [638, 136] width 310 height 15
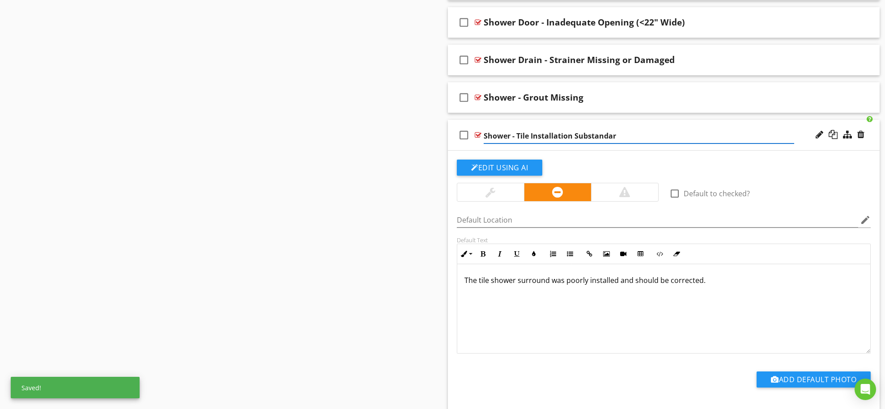
type input "Shower - Tile Installation Substandard"
click at [618, 121] on div "check_box_outline_blank Shower - Tile Installation Substandard" at bounding box center [664, 135] width 432 height 31
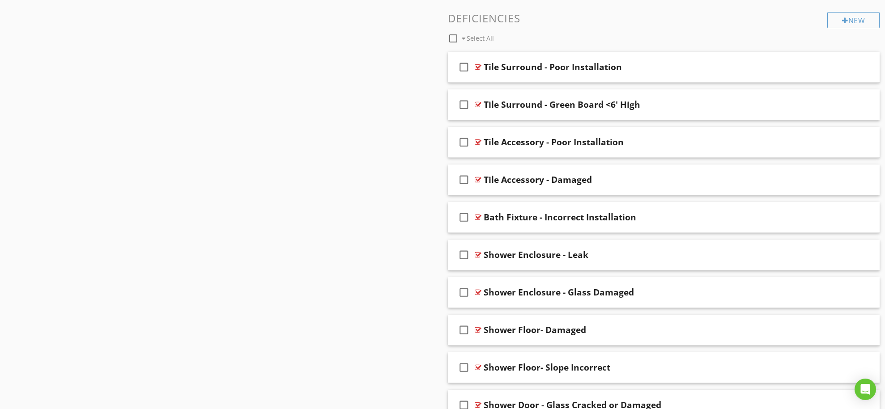
scroll to position [867, 0]
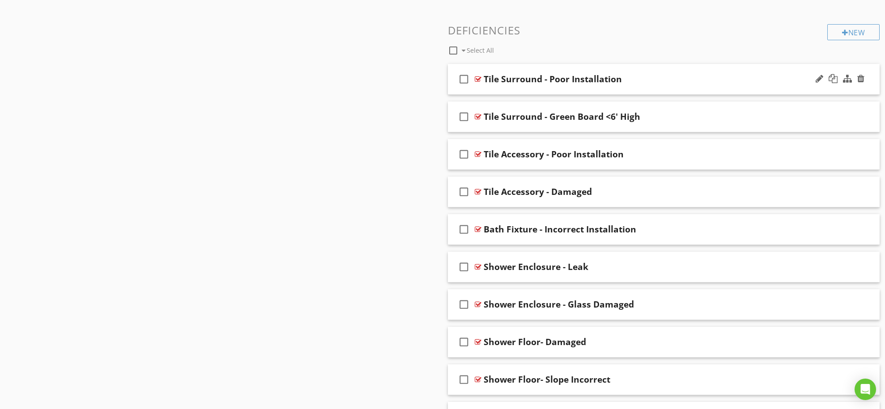
click at [551, 65] on div "check_box_outline_blank Tile Surround - Poor Installation" at bounding box center [664, 79] width 432 height 31
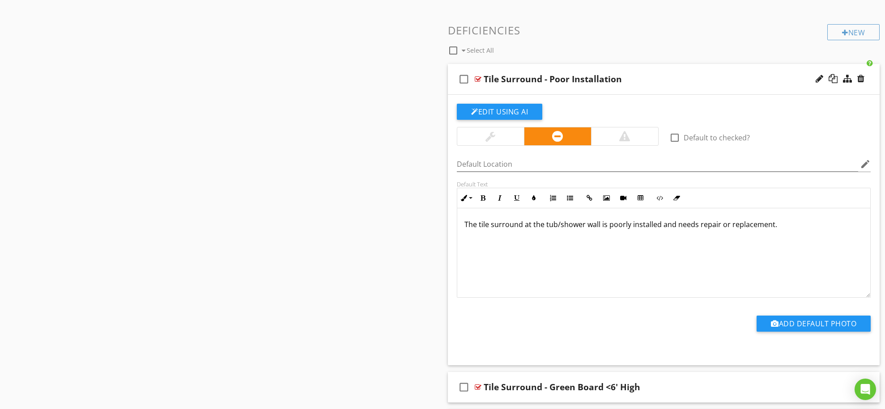
click at [570, 76] on div "Tile Surround - Poor Installation" at bounding box center [552, 79] width 138 height 11
type input "Tile Surround - Poor Installation (Wall)"
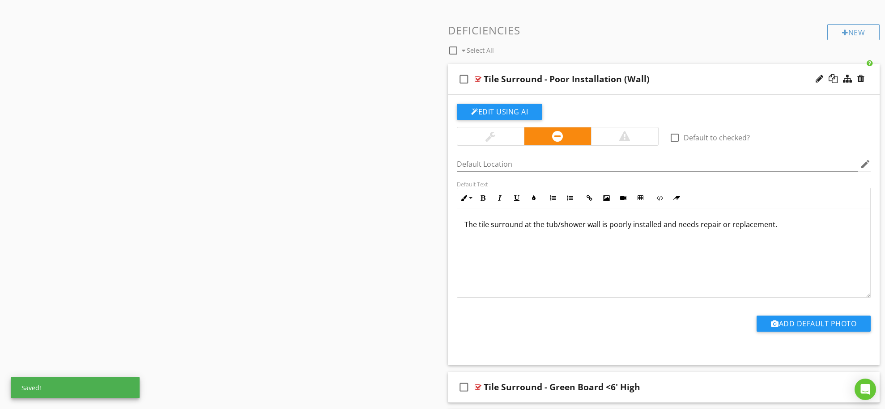
click at [609, 67] on div "check_box_outline_blank Tile Surround - Poor Installation (Wall)" at bounding box center [664, 79] width 432 height 31
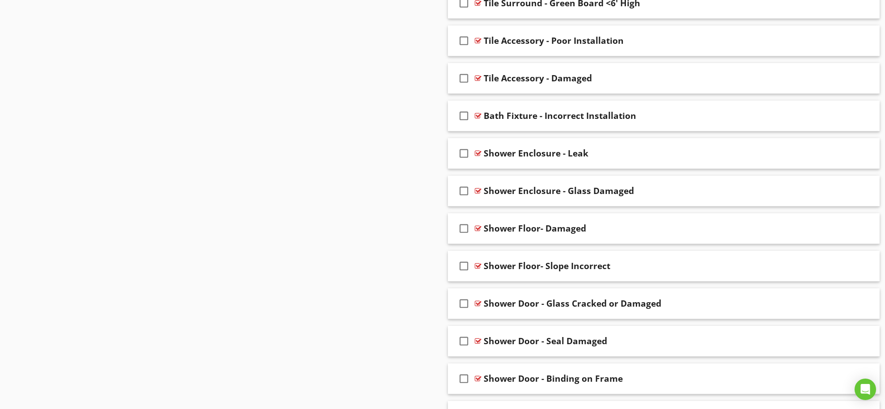
scroll to position [986, 0]
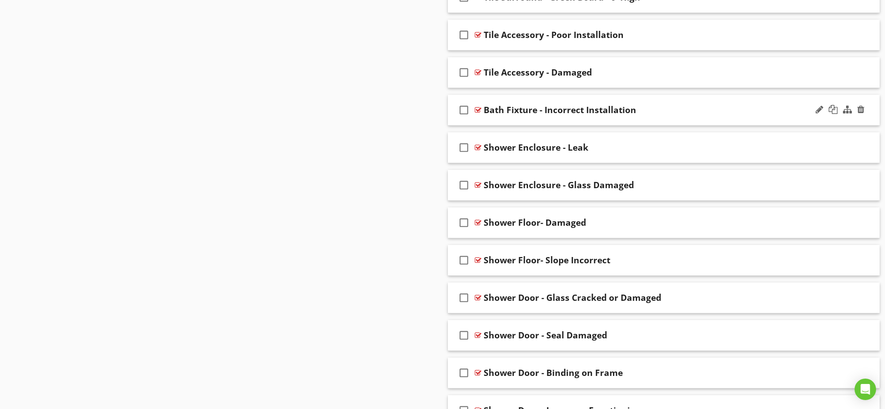
click at [540, 97] on div "check_box_outline_blank Bath Fixture - Incorrect Installation" at bounding box center [664, 110] width 432 height 31
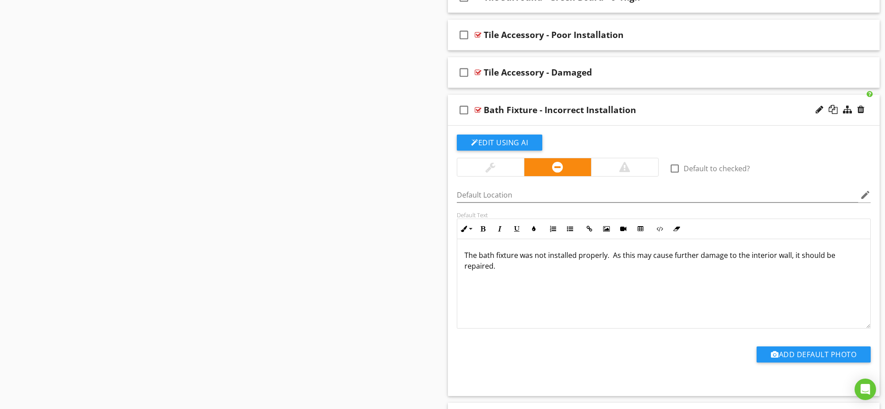
click at [540, 97] on div "check_box_outline_blank Bath Fixture - Incorrect Installation" at bounding box center [664, 110] width 432 height 31
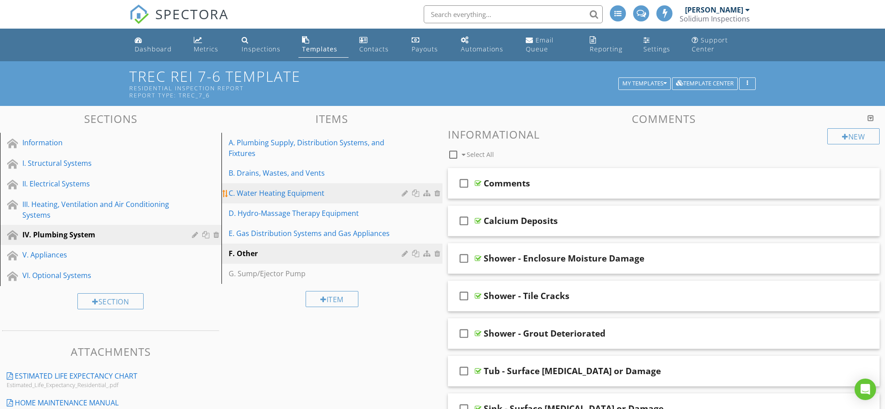
scroll to position [0, 0]
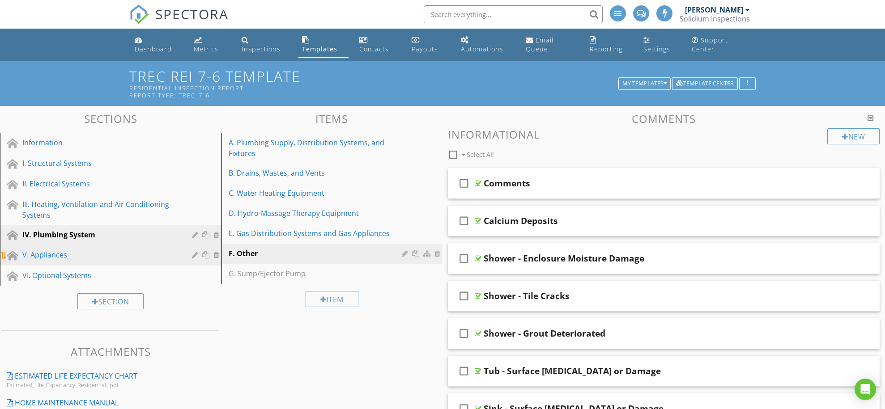
click at [75, 253] on div "V. Appliances" at bounding box center [100, 255] width 157 height 11
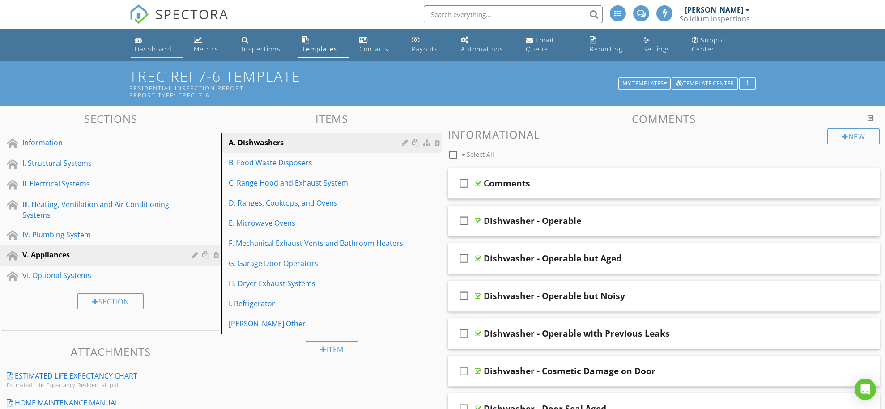
click at [148, 47] on div "Dashboard" at bounding box center [153, 49] width 37 height 8
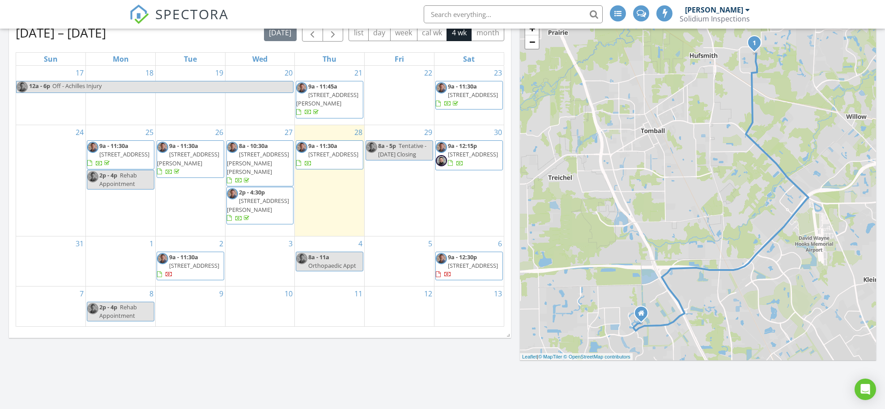
scroll to position [347, 0]
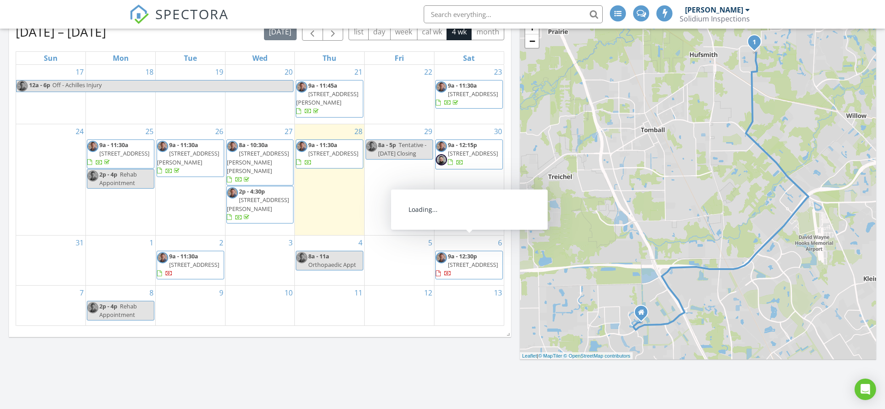
click at [510, 351] on div "Today All Inspectors 9:00 am 505 Saddlebrook Ln , Tomball, TX 77375 Tom McCabe …" at bounding box center [442, 162] width 885 height 769
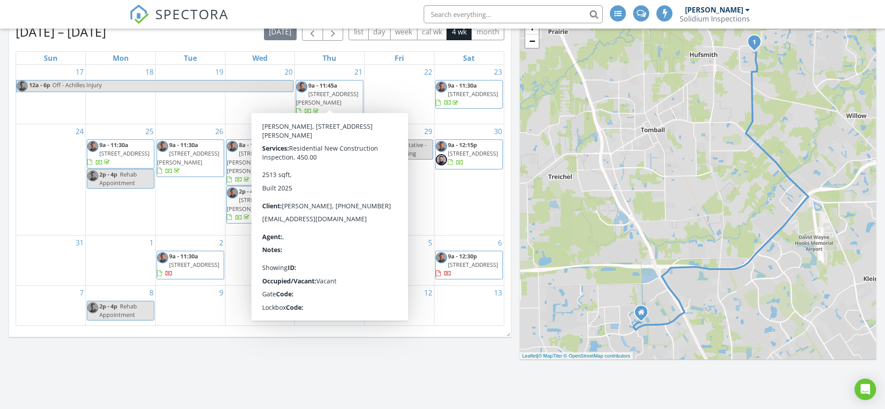
click at [247, 354] on div "Today All Inspectors 9:00 am 505 Saddlebrook Ln , Tomball, TX 77375 Tom McCabe …" at bounding box center [442, 162] width 885 height 769
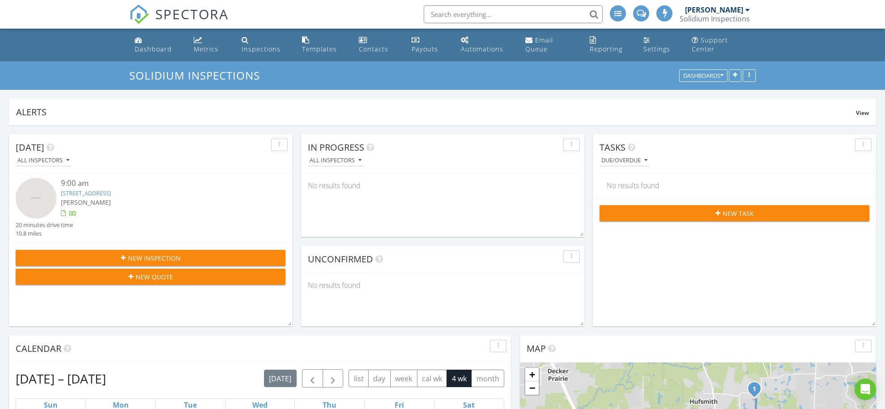
scroll to position [0, 0]
click at [304, 49] on div "Templates" at bounding box center [319, 49] width 35 height 8
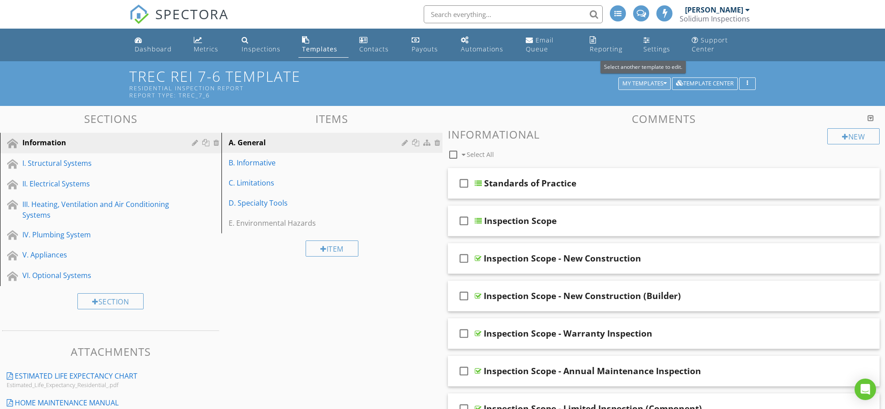
click at [643, 81] on div "My Templates" at bounding box center [644, 84] width 44 height 6
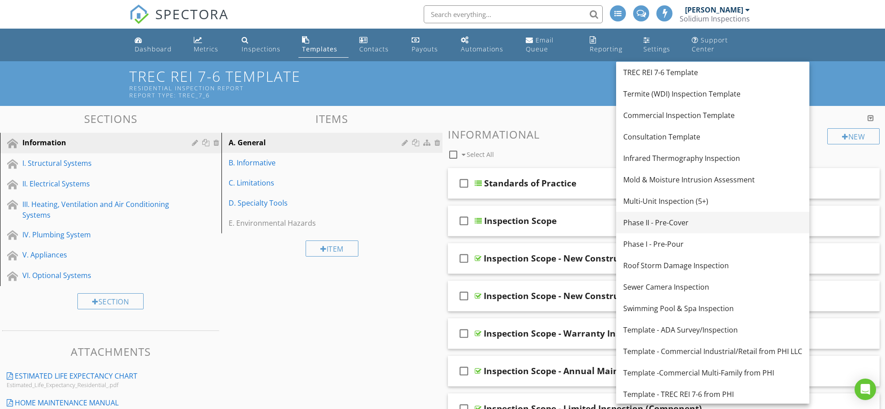
click at [673, 219] on div "Phase II - Pre-Cover" at bounding box center [712, 222] width 179 height 11
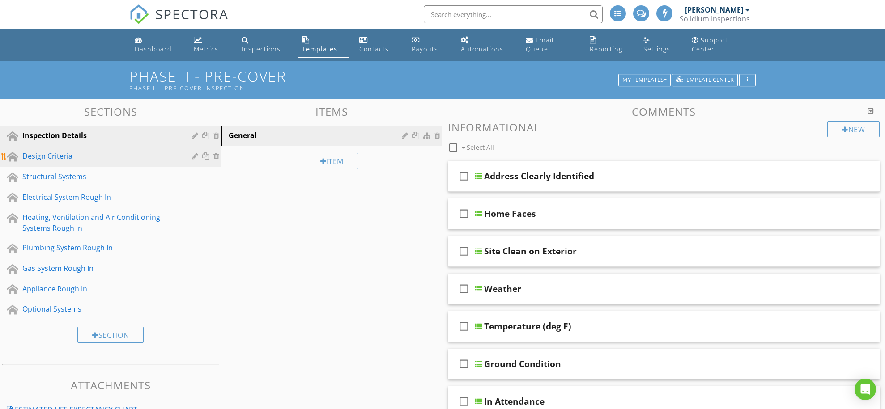
click at [64, 160] on div "Design Criteria" at bounding box center [100, 156] width 157 height 11
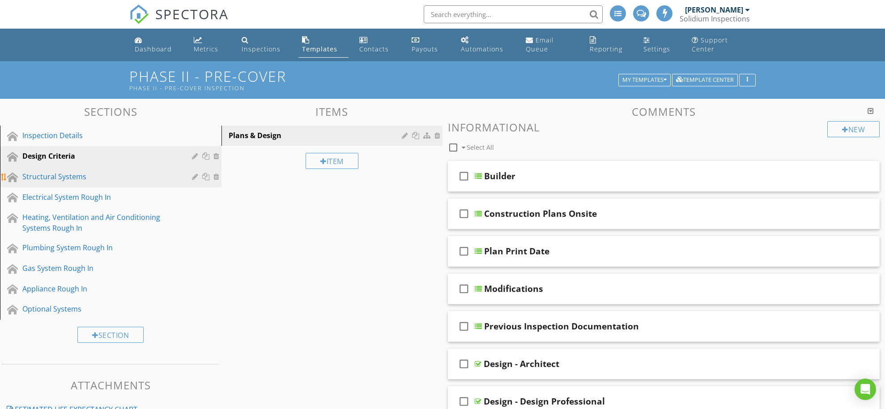
click at [86, 182] on div "Structural Systems" at bounding box center [117, 177] width 190 height 12
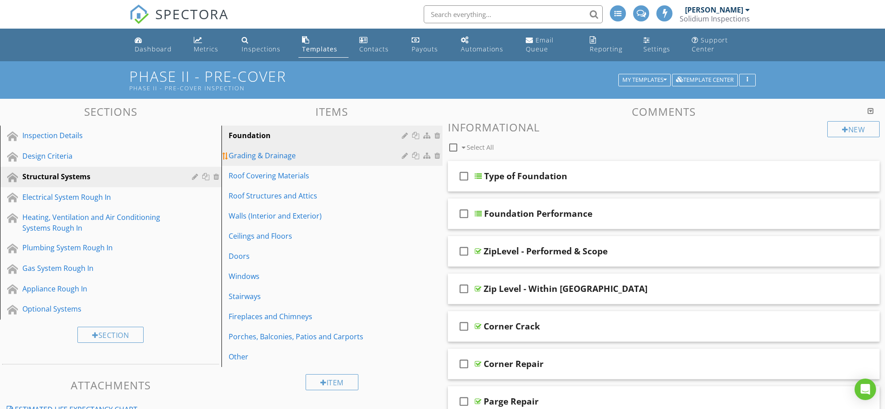
click at [280, 153] on div "Grading & Drainage" at bounding box center [317, 155] width 176 height 11
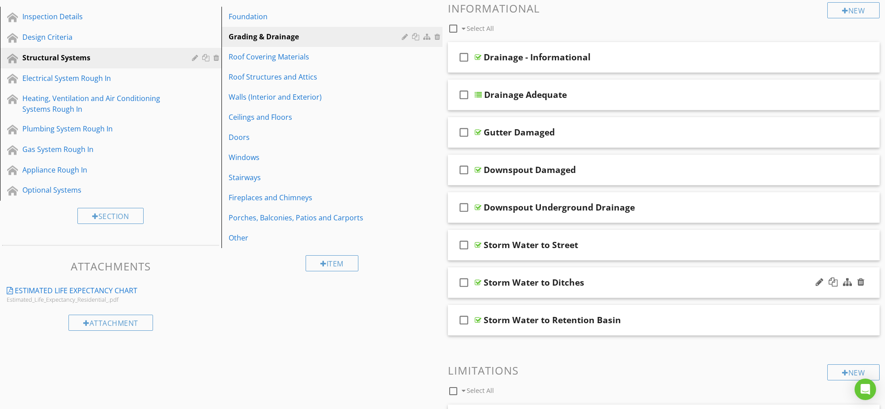
scroll to position [123, 0]
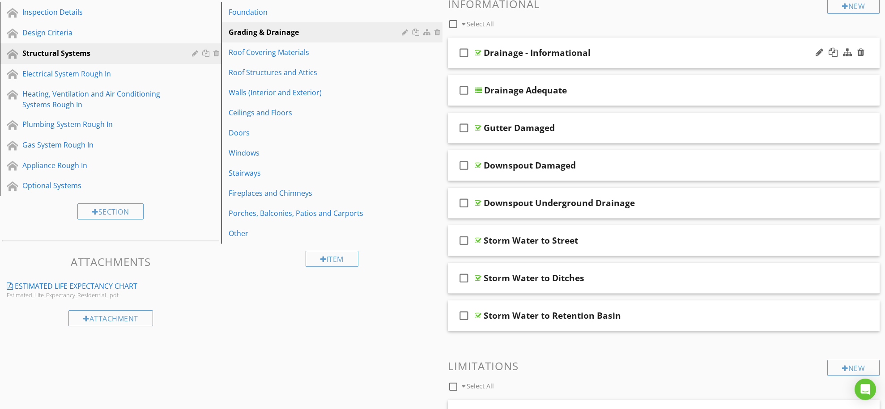
click at [618, 50] on div "Drainage - Informational" at bounding box center [638, 52] width 310 height 11
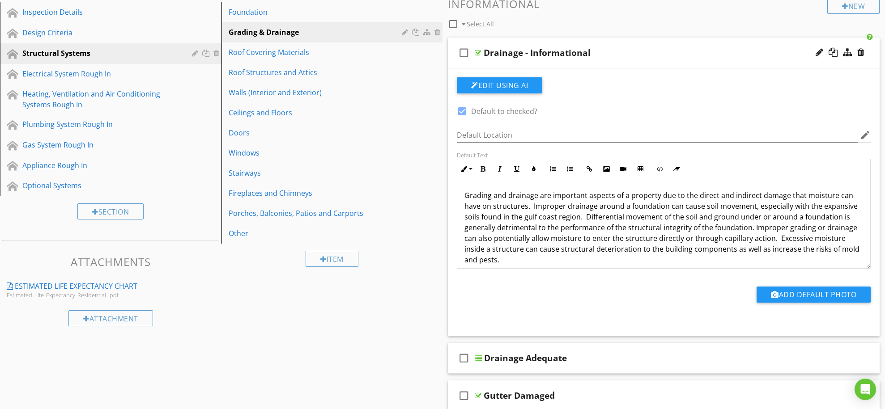
click at [618, 50] on div "Drainage - Informational" at bounding box center [638, 52] width 310 height 11
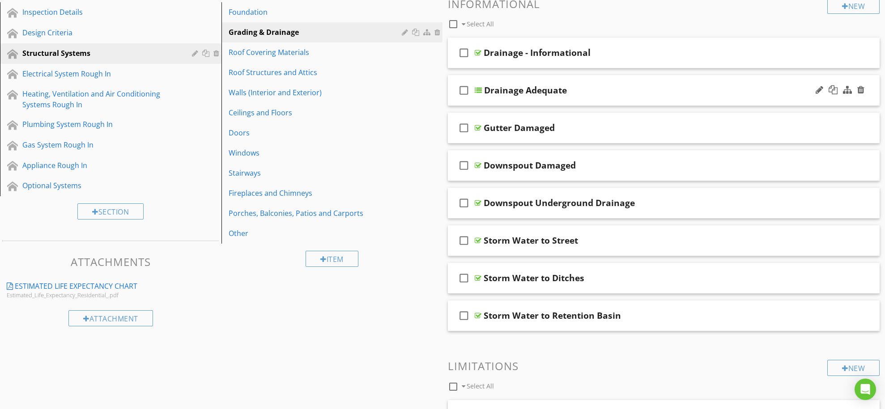
click at [606, 83] on div "check_box_outline_blank Drainage Adequate" at bounding box center [664, 90] width 432 height 31
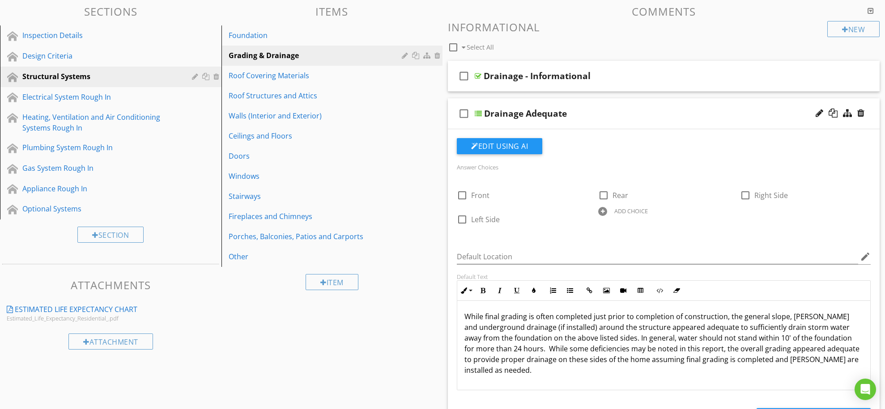
scroll to position [98, 0]
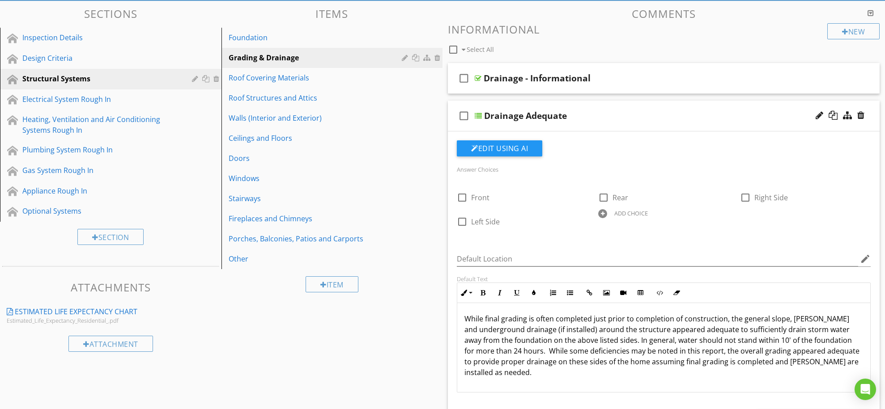
click at [677, 104] on div "check_box_outline_blank Drainage Adequate" at bounding box center [664, 116] width 432 height 31
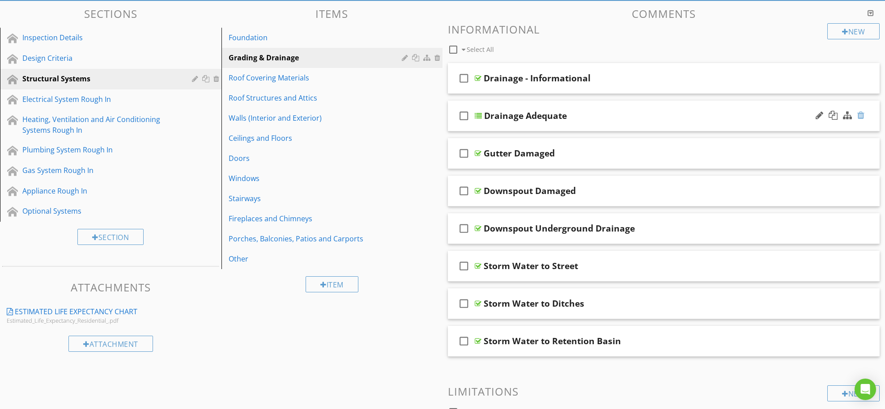
click at [860, 113] on div at bounding box center [860, 115] width 7 height 9
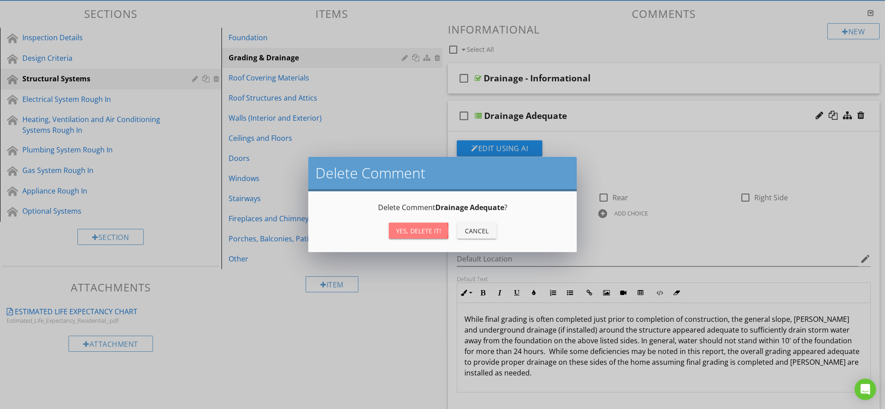
click at [432, 231] on div "Yes, Delete it!" at bounding box center [418, 230] width 45 height 9
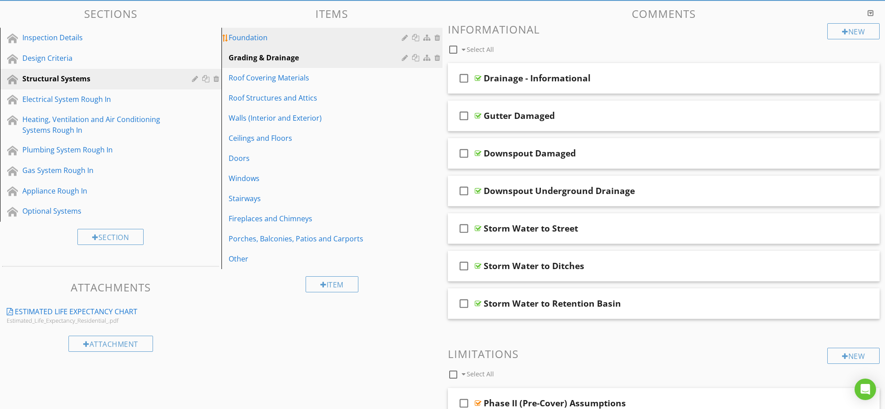
click at [260, 39] on div "Foundation" at bounding box center [317, 37] width 176 height 11
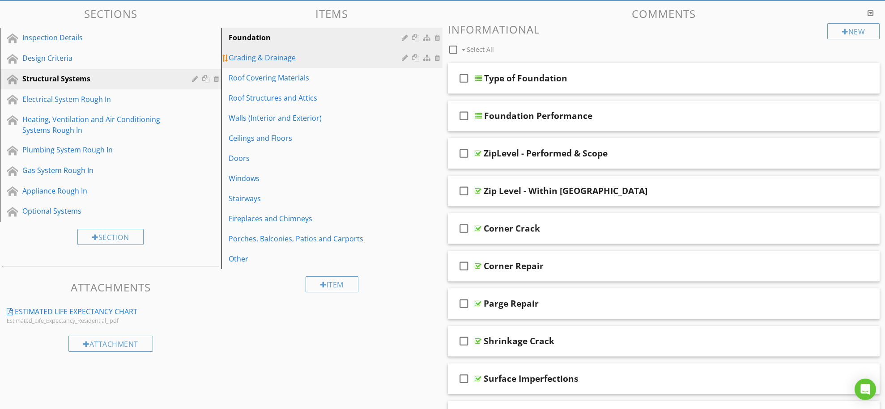
click at [271, 57] on div "Grading & Drainage" at bounding box center [317, 57] width 176 height 11
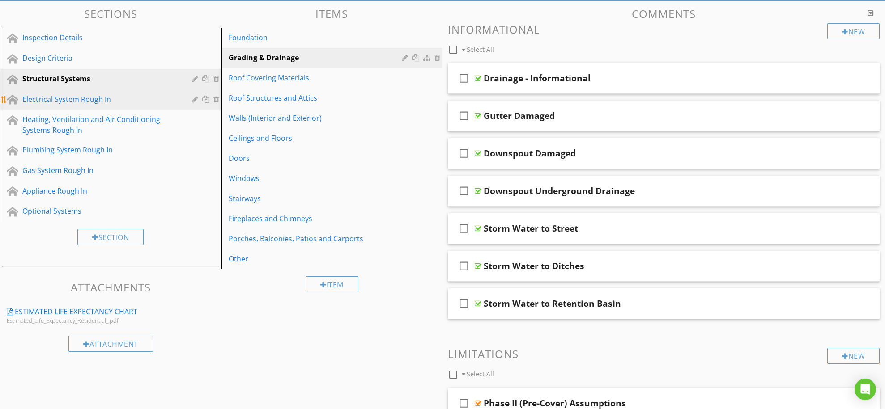
click at [68, 101] on div "Electrical System Rough In" at bounding box center [100, 99] width 157 height 11
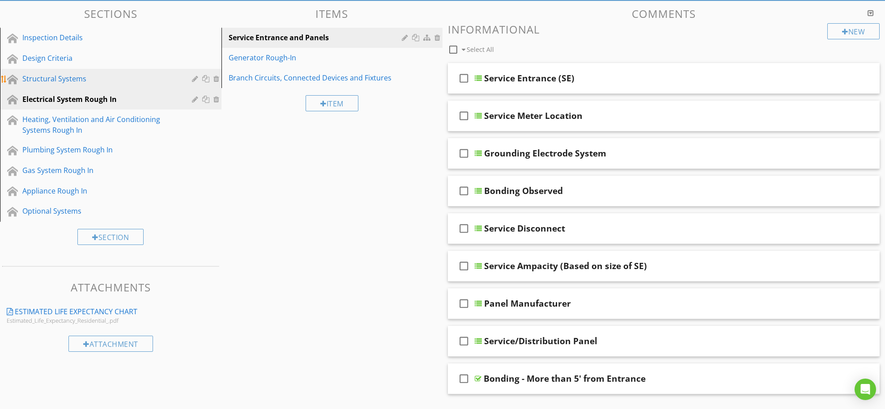
click at [62, 79] on div "Structural Systems" at bounding box center [100, 78] width 157 height 11
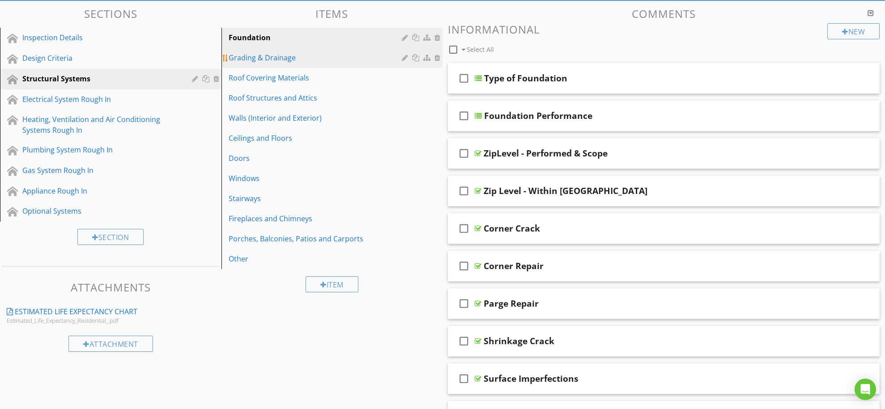
click at [261, 55] on div "Grading & Drainage" at bounding box center [317, 57] width 176 height 11
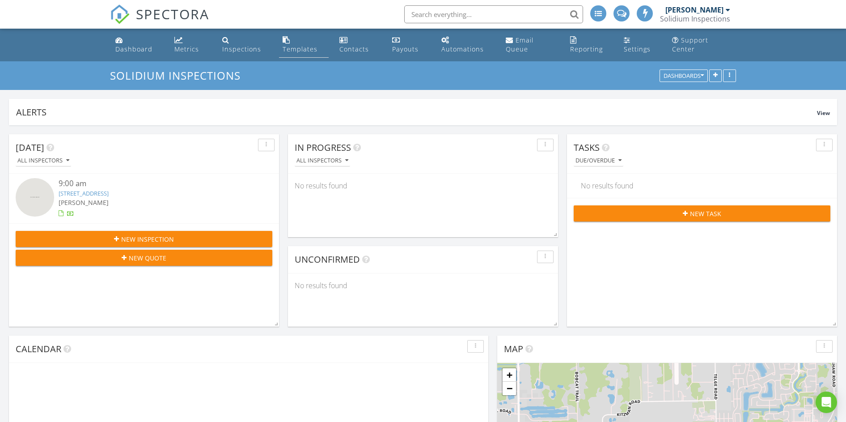
scroll to position [770, 847]
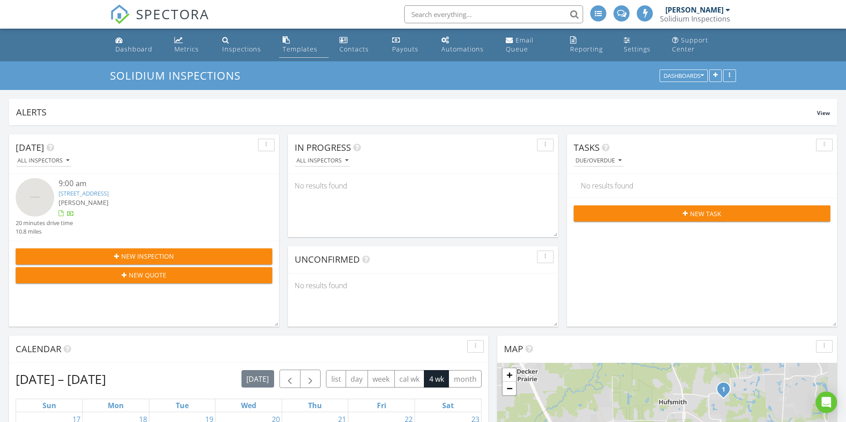
click at [303, 49] on div "Templates" at bounding box center [300, 49] width 35 height 8
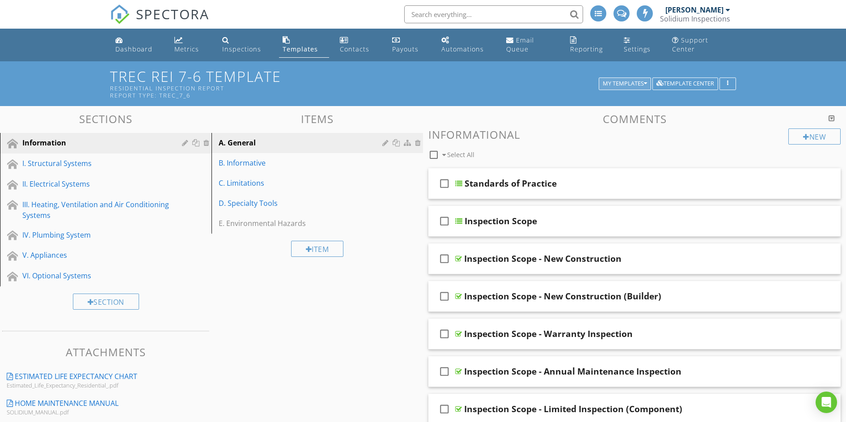
click at [645, 83] on icon "button" at bounding box center [645, 84] width 3 height 6
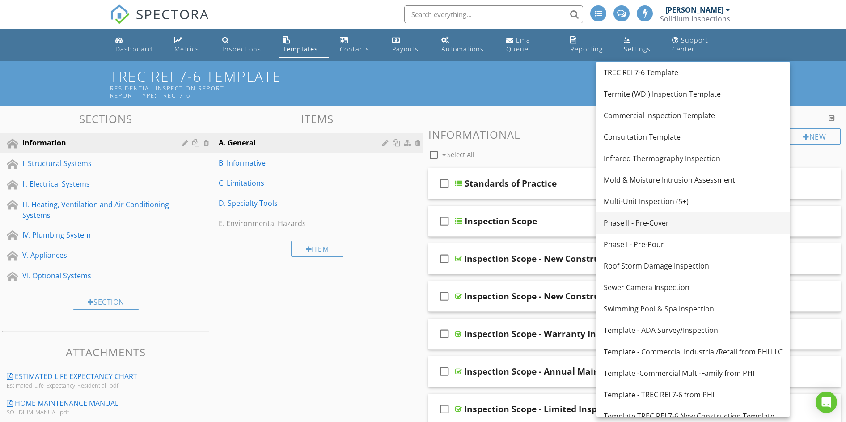
click at [647, 225] on div "Phase II - Pre-Cover" at bounding box center [693, 222] width 179 height 11
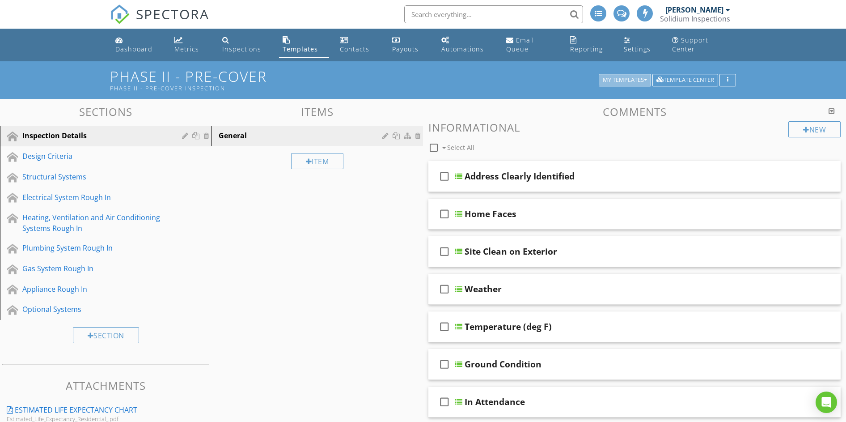
click at [623, 78] on div "My Templates" at bounding box center [625, 80] width 44 height 6
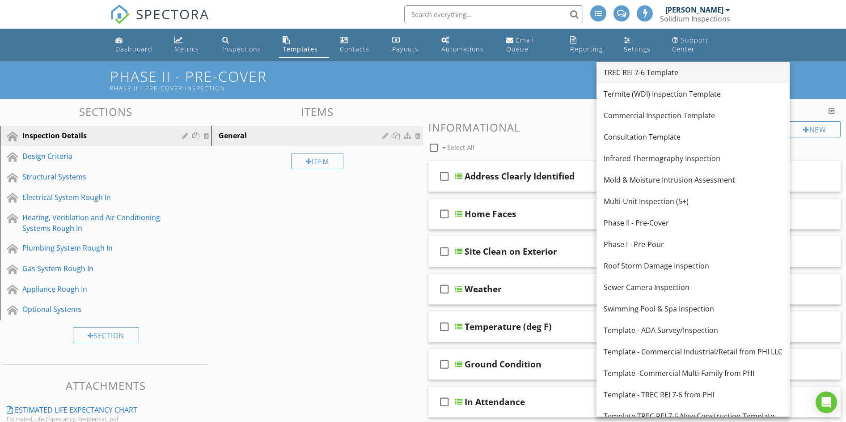
click at [628, 72] on div "TREC REI 7-6 Template" at bounding box center [693, 72] width 179 height 11
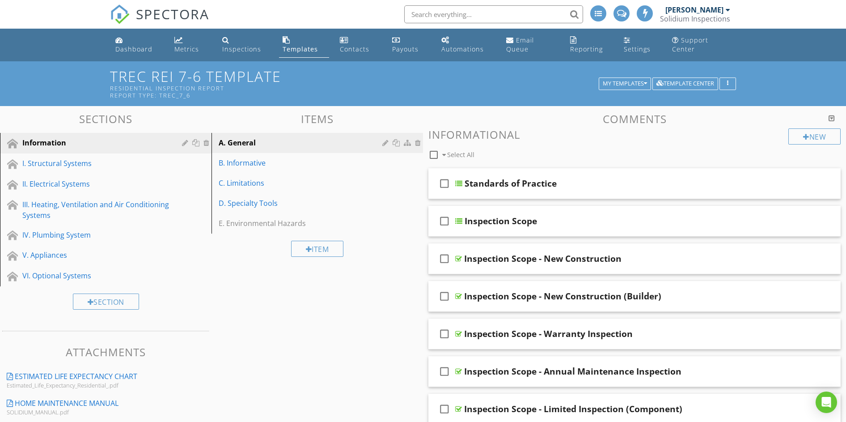
click at [64, 163] on div "I. Structural Systems" at bounding box center [95, 163] width 147 height 11
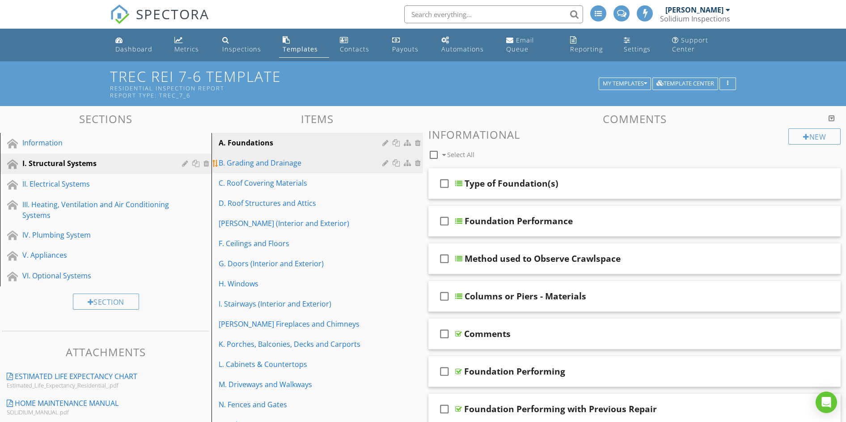
click at [273, 161] on div "B. Grading and Drainage" at bounding box center [302, 162] width 166 height 11
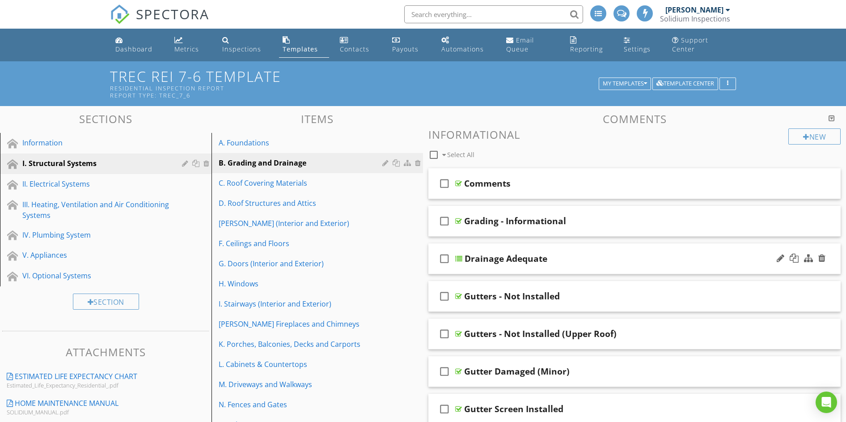
click at [569, 249] on div "check_box_outline_blank Drainage Adequate" at bounding box center [634, 258] width 412 height 31
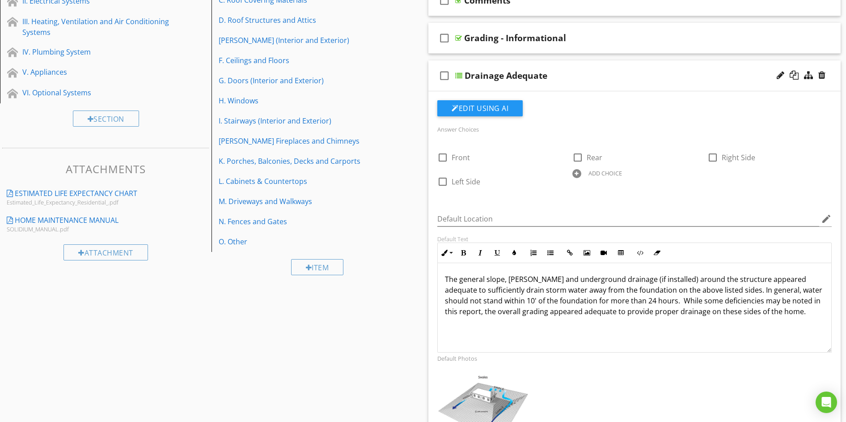
scroll to position [183, 0]
click at [580, 64] on div "check_box_outline_blank Drainage Adequate" at bounding box center [634, 75] width 412 height 31
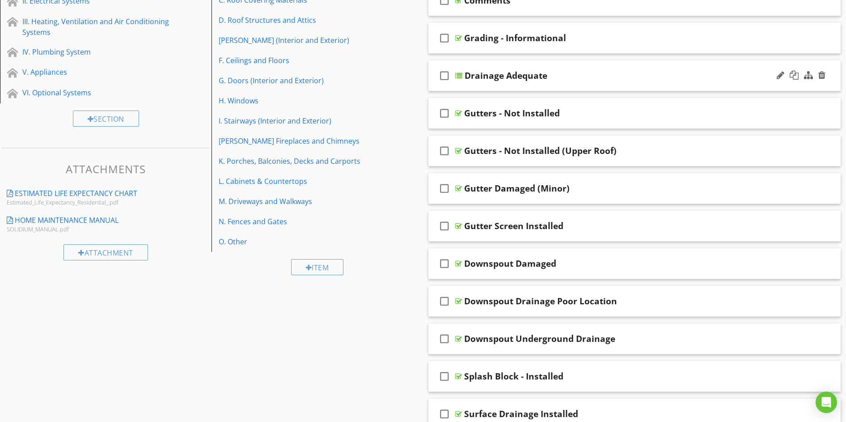
click at [444, 76] on icon "check_box_outline_blank" at bounding box center [444, 75] width 14 height 21
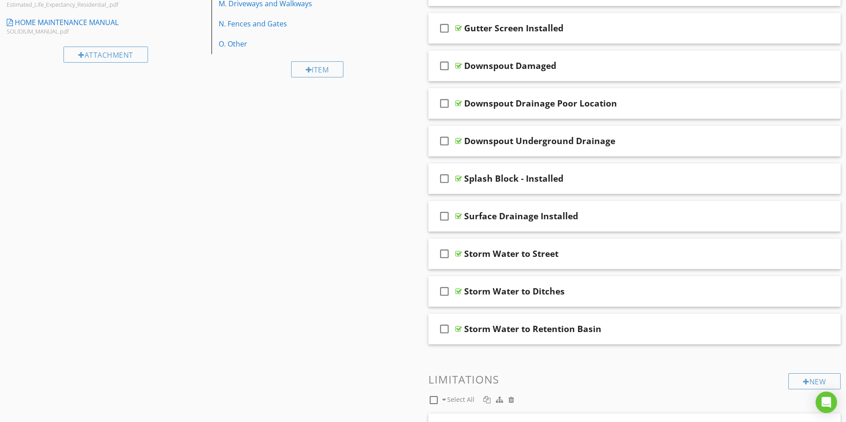
scroll to position [381, 0]
click at [582, 164] on div "check_box_outline_blank Splash Block - Installed" at bounding box center [634, 177] width 412 height 31
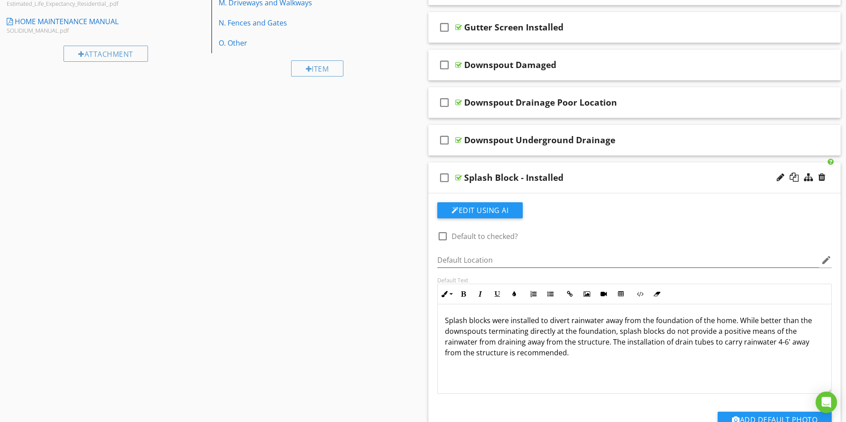
click at [582, 164] on div "check_box_outline_blank Splash Block - Installed" at bounding box center [634, 177] width 412 height 31
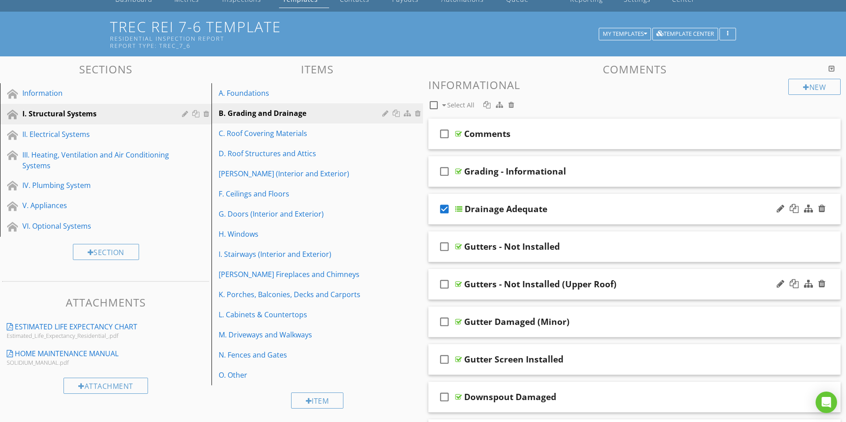
scroll to position [24, 0]
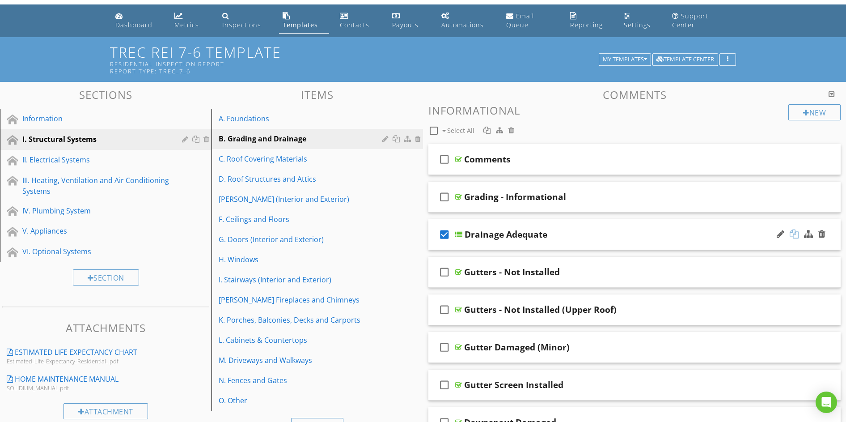
click at [792, 233] on div at bounding box center [794, 233] width 9 height 9
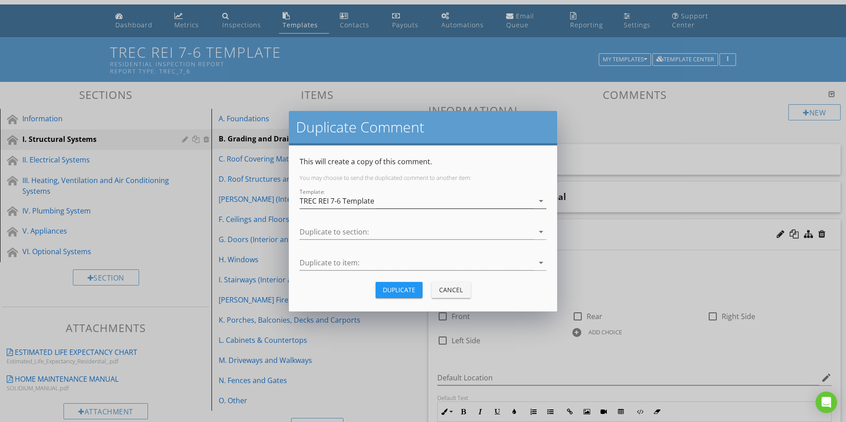
click at [346, 202] on div "TREC REI 7-6 Template" at bounding box center [337, 201] width 75 height 8
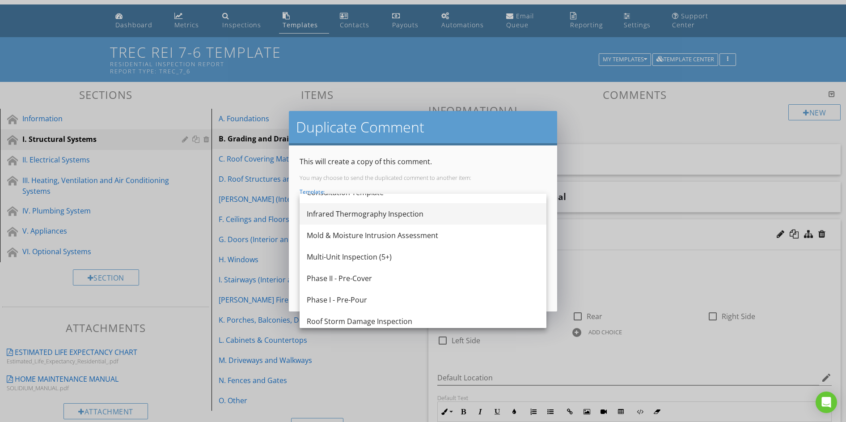
scroll to position [77, 0]
click at [361, 281] on div "Phase II - Pre-Cover" at bounding box center [423, 277] width 233 height 11
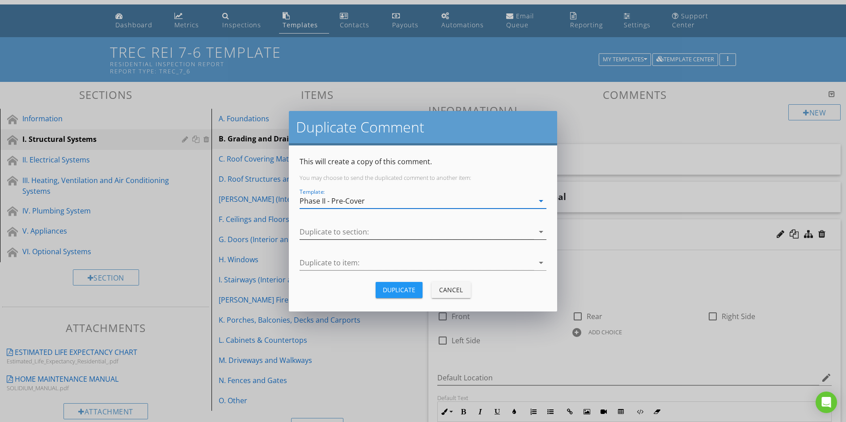
click at [360, 231] on div at bounding box center [417, 232] width 234 height 15
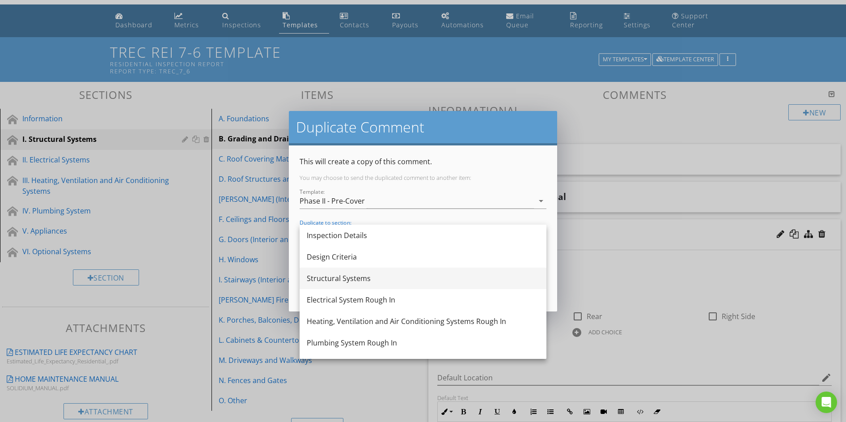
click at [347, 275] on div "Structural Systems" at bounding box center [423, 278] width 233 height 11
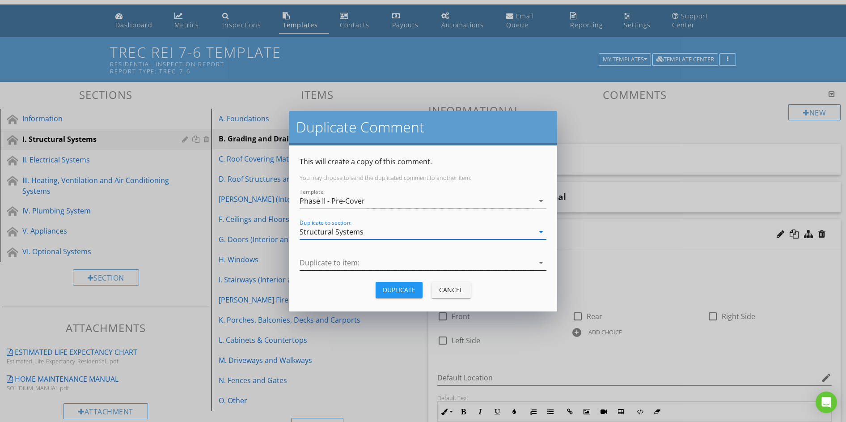
click at [350, 262] on div at bounding box center [417, 262] width 234 height 15
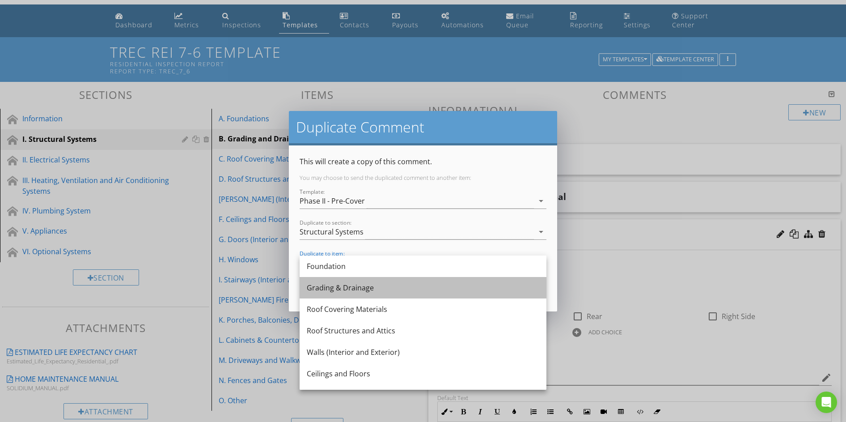
click at [343, 283] on div "Grading & Drainage" at bounding box center [423, 287] width 233 height 11
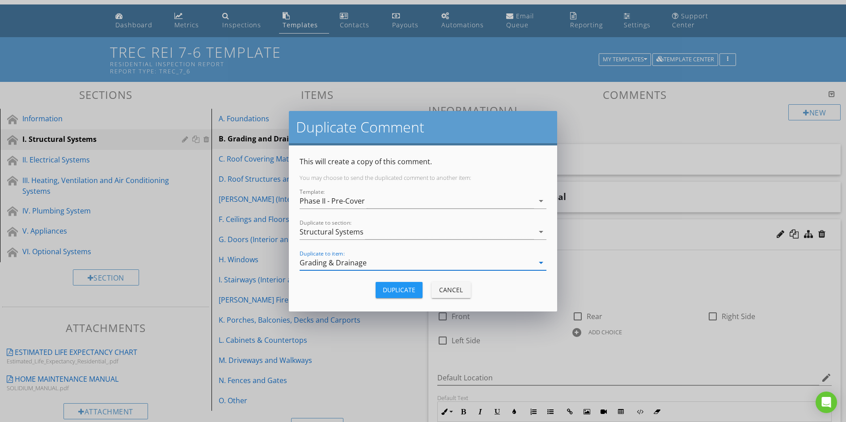
click at [401, 288] on div "Duplicate" at bounding box center [399, 289] width 33 height 9
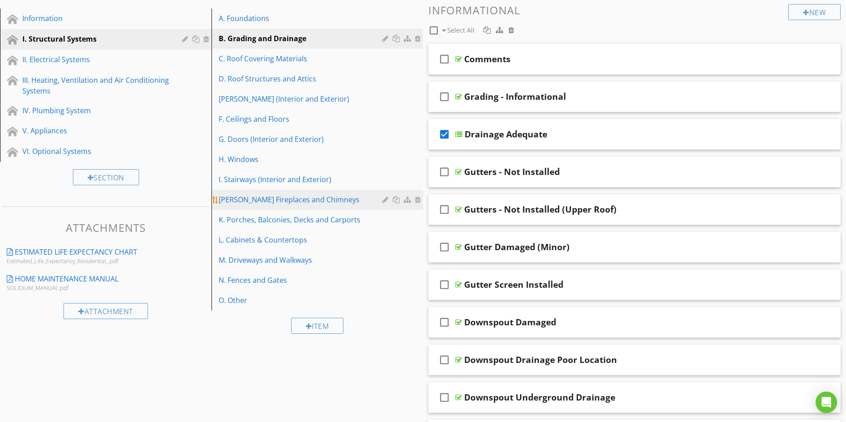
scroll to position [1704, 0]
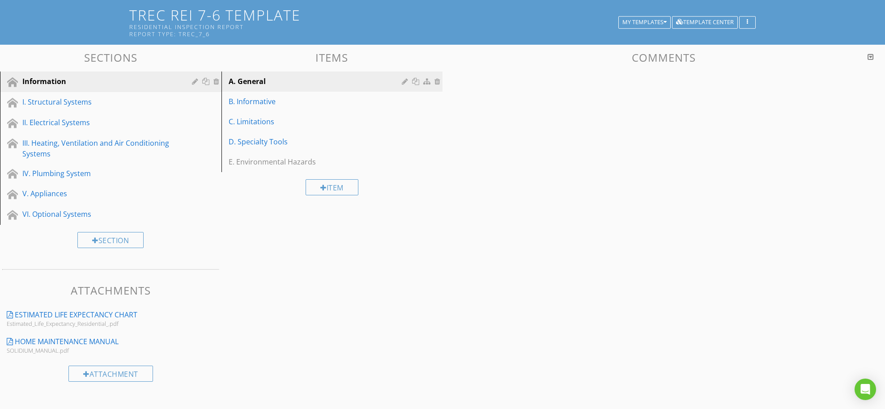
scroll to position [61, 0]
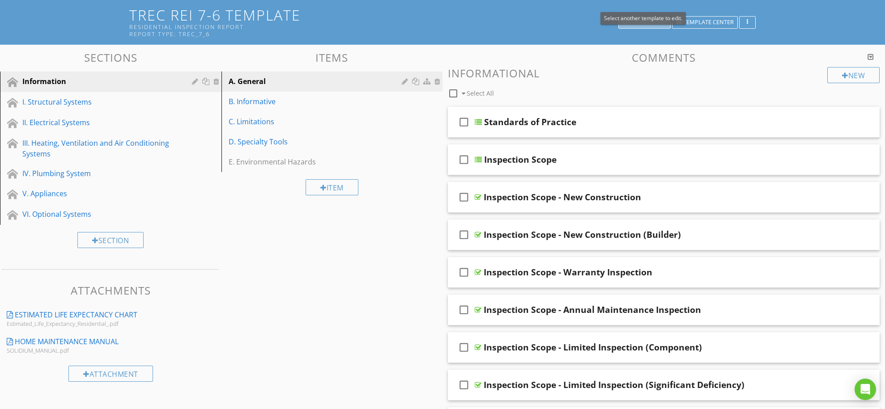
click at [661, 17] on button "My Templates" at bounding box center [644, 22] width 52 height 13
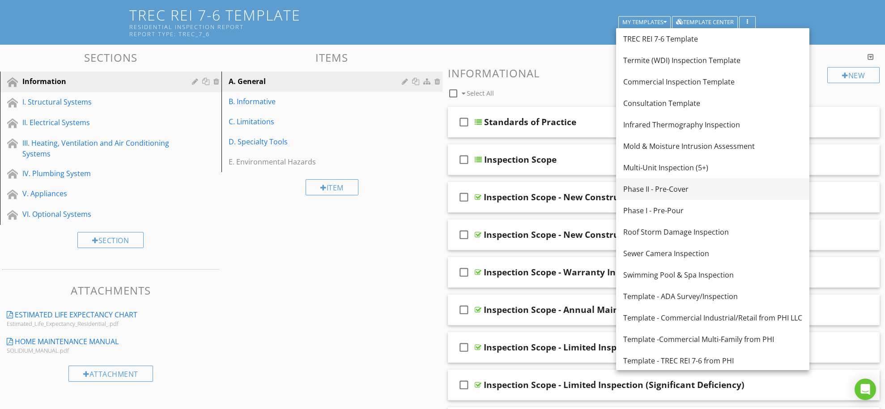
click at [662, 187] on div "Phase II - Pre-Cover" at bounding box center [712, 189] width 179 height 11
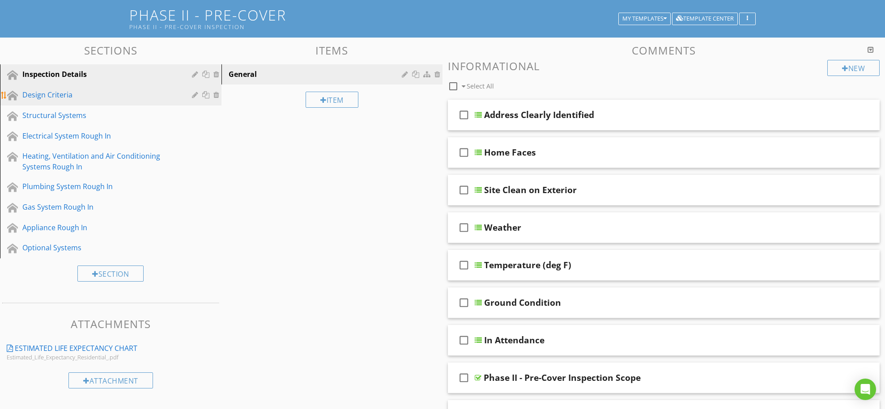
click at [55, 97] on div "Design Criteria" at bounding box center [100, 94] width 157 height 11
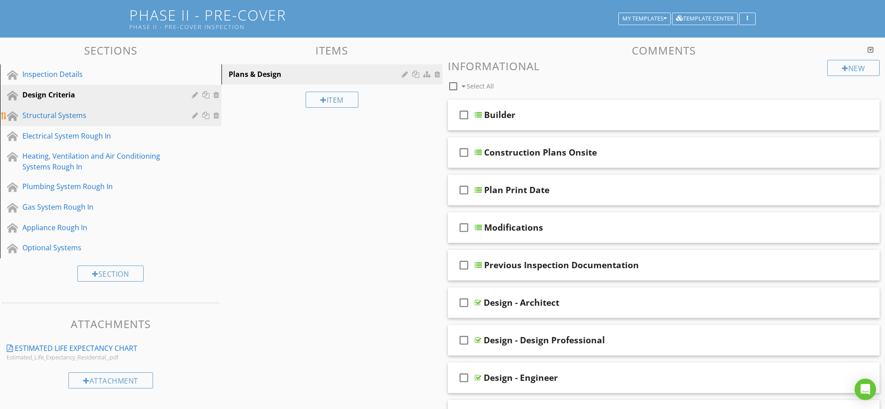
click at [53, 114] on div "Structural Systems" at bounding box center [100, 115] width 157 height 11
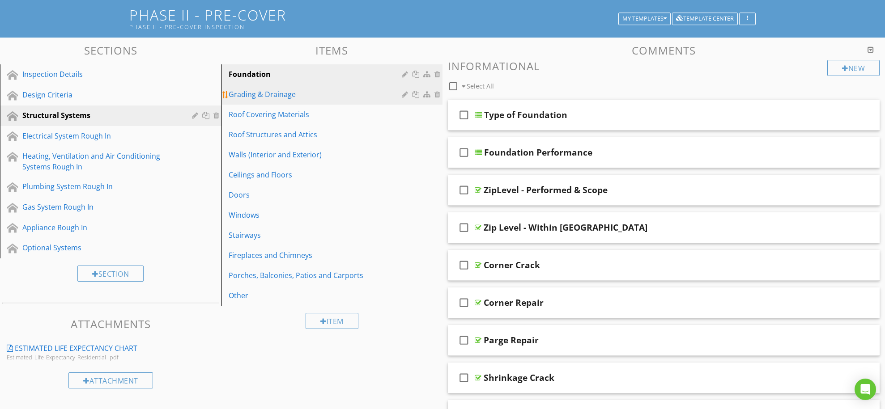
click at [287, 93] on div "Grading & Drainage" at bounding box center [317, 94] width 176 height 11
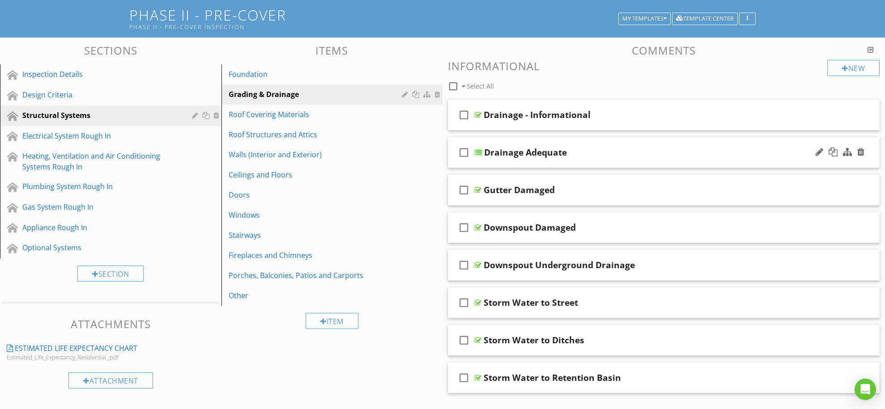
click at [599, 138] on div "check_box_outline_blank Drainage Adequate" at bounding box center [664, 152] width 432 height 31
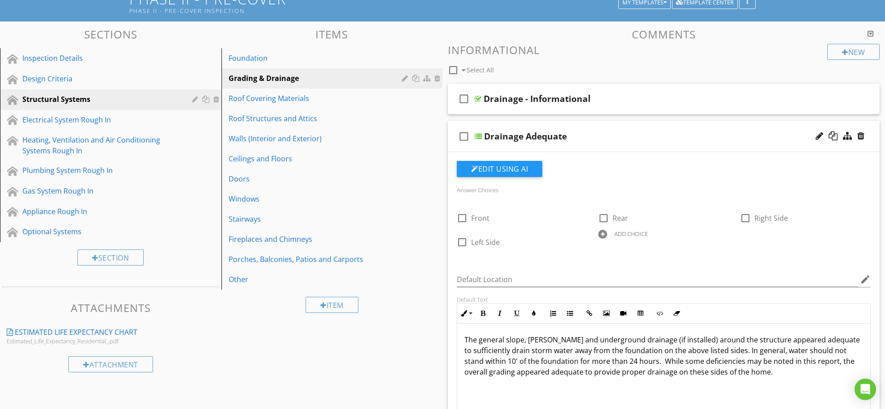
scroll to position [77, 0]
click at [466, 339] on p "The general slope, swales and underground drainage (if installed) around the st…" at bounding box center [663, 356] width 398 height 43
click at [810, 351] on p "At this stage of construction. the general slope, swales and underground draina…" at bounding box center [663, 356] width 398 height 43
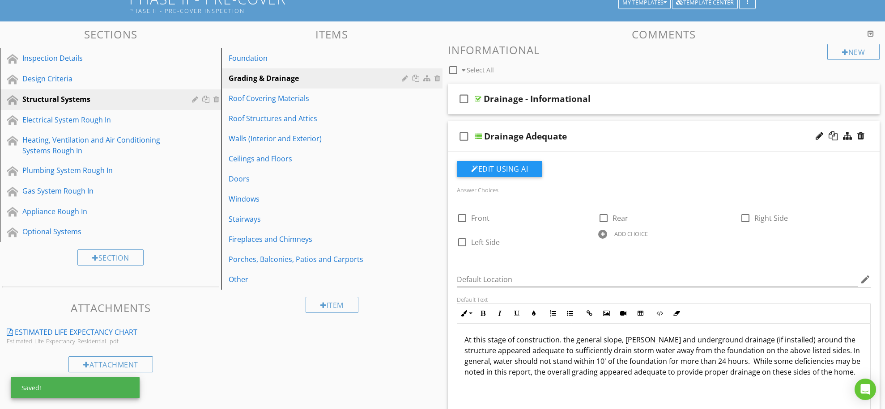
click at [538, 350] on p "At this stage of construction. the general slope, swales and underground draina…" at bounding box center [663, 356] width 398 height 43
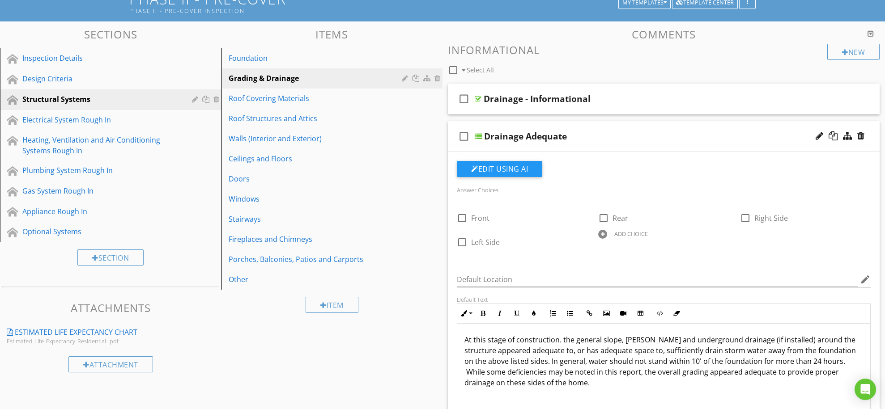
click at [616, 126] on div "check_box_outline_blank Drainage Adequate" at bounding box center [664, 136] width 432 height 31
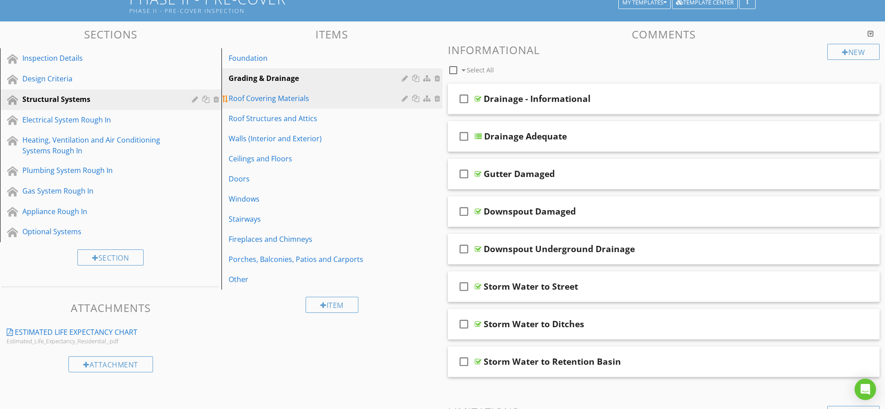
click at [258, 98] on div "Roof Covering Materials" at bounding box center [317, 98] width 176 height 11
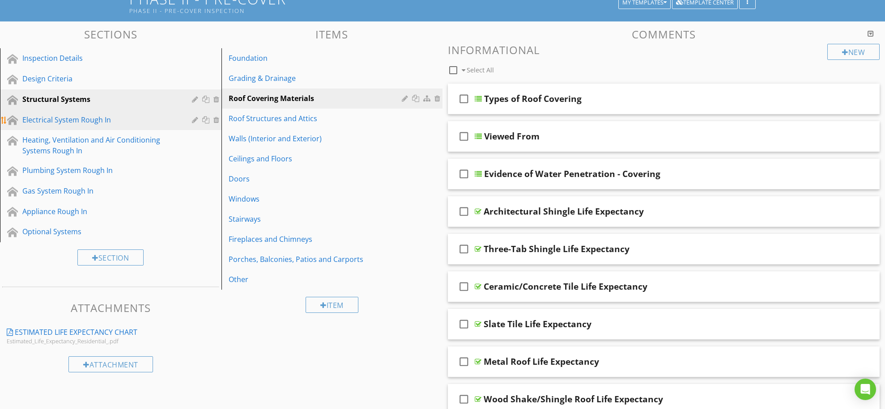
click at [85, 120] on div "Electrical System Rough In" at bounding box center [100, 119] width 157 height 11
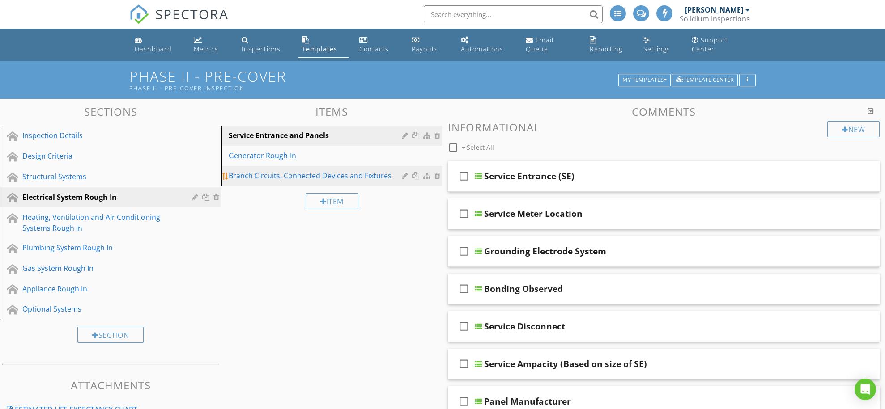
scroll to position [0, 0]
click at [145, 43] on link "Dashboard" at bounding box center [157, 44] width 52 height 25
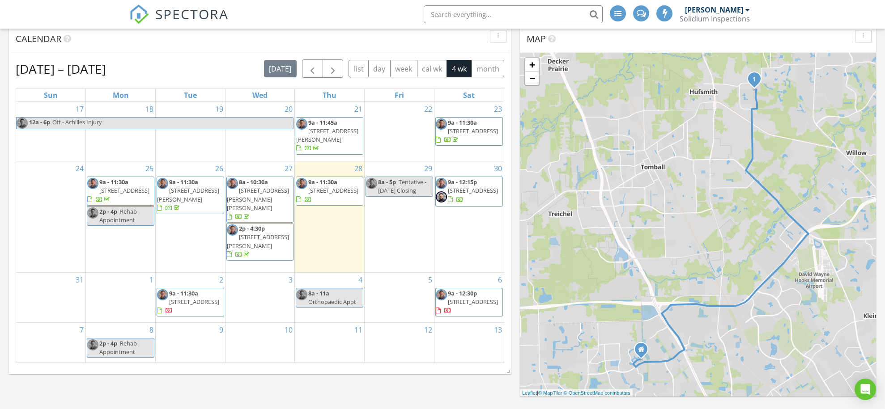
scroll to position [246, 0]
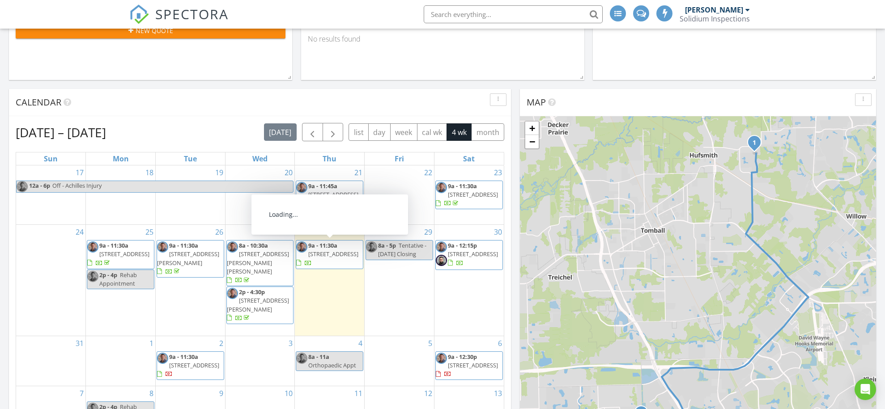
click at [329, 250] on span "[STREET_ADDRESS]" at bounding box center [333, 254] width 50 height 8
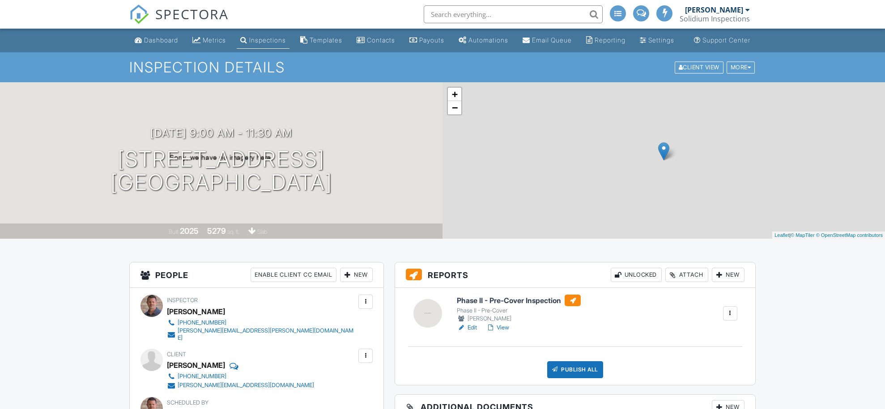
click at [746, 348] on div "Phase II - Pre-Cover Inspection Phase II - Pre-Cover [PERSON_NAME] Edit View Qu…" at bounding box center [575, 336] width 360 height 97
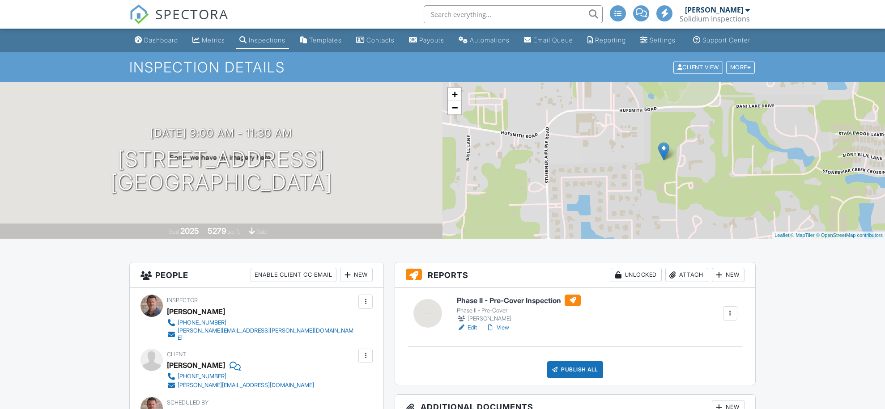
click at [730, 325] on div "Phase II - Pre-Cover Inspection Phase II - Pre-Cover [PERSON_NAME] Edit View Qu…" at bounding box center [596, 314] width 291 height 38
click at [728, 318] on div at bounding box center [729, 313] width 9 height 9
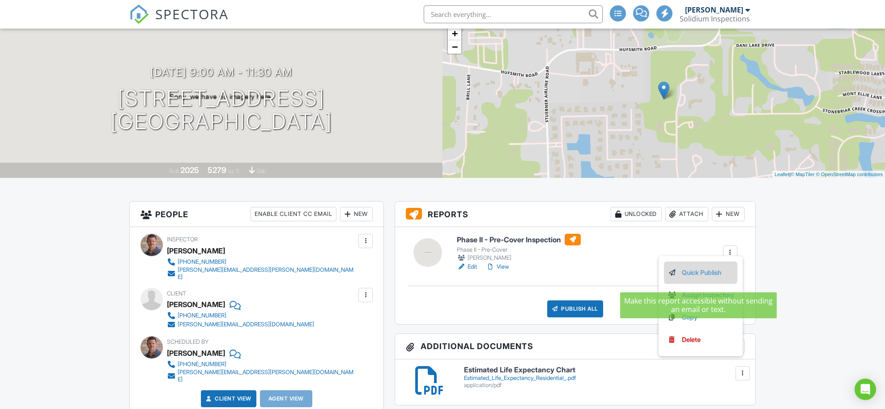
scroll to position [67, 0]
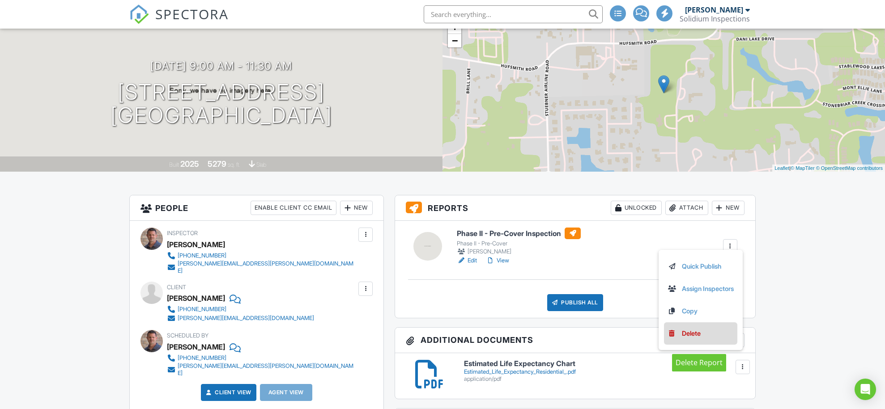
click at [685, 339] on div "Delete" at bounding box center [691, 334] width 19 height 10
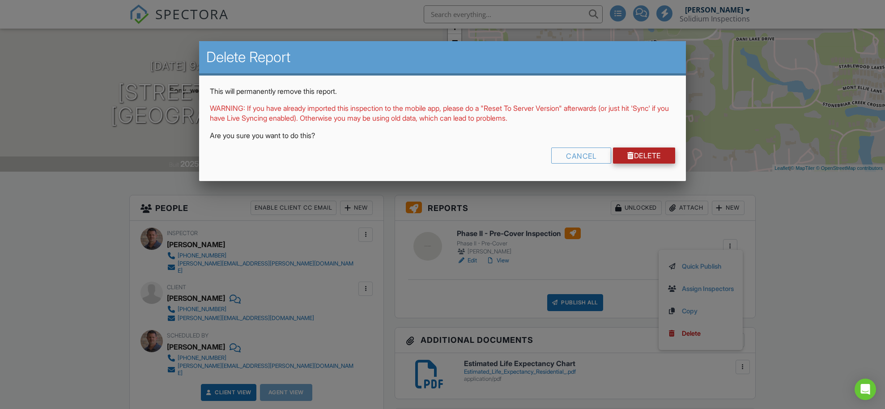
click at [660, 156] on link "Delete" at bounding box center [644, 156] width 62 height 16
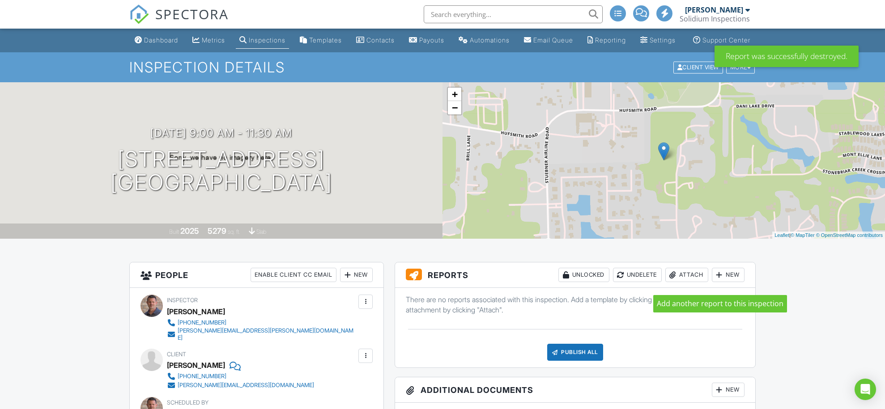
click at [720, 280] on div at bounding box center [719, 275] width 9 height 9
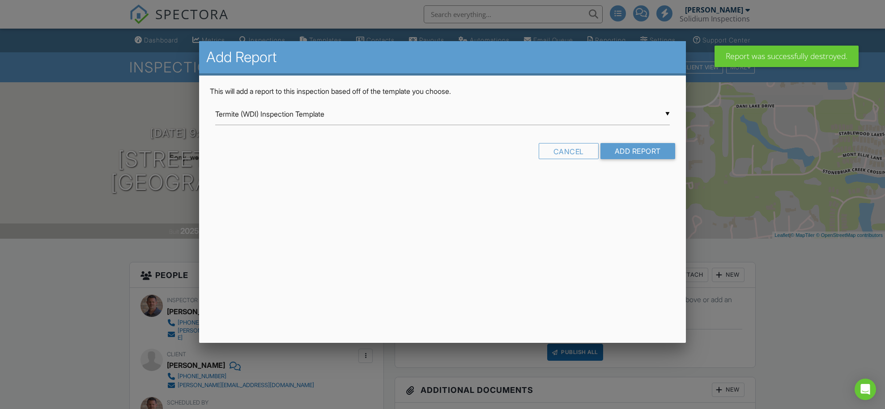
click at [355, 114] on input "Termite (WDI) Inspection Template" at bounding box center [442, 114] width 454 height 22
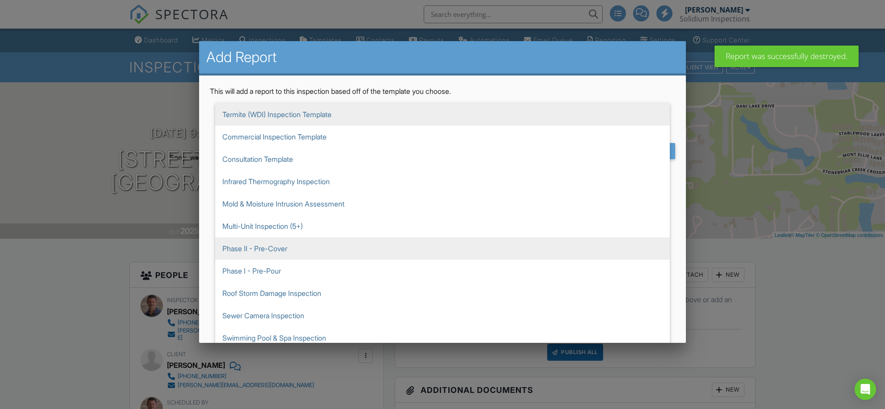
click at [266, 248] on span "Phase II - Pre-Cover" at bounding box center [442, 248] width 454 height 22
type input "Phase II - Pre-Cover"
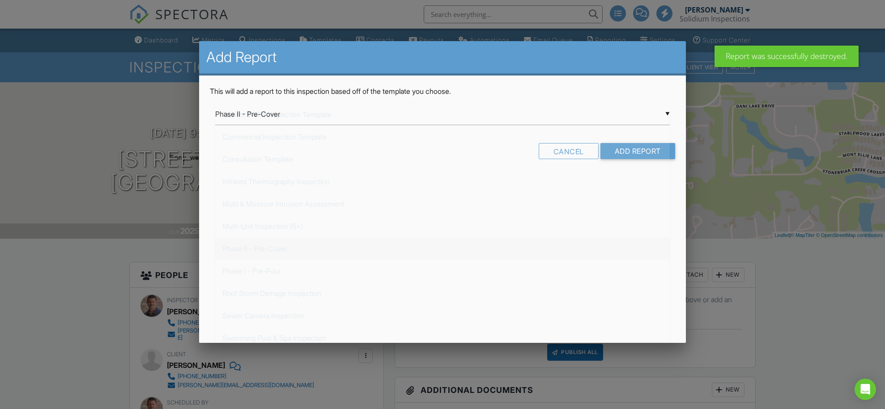
scroll to position [89, 0]
click at [635, 152] on input "Add Report" at bounding box center [637, 151] width 75 height 16
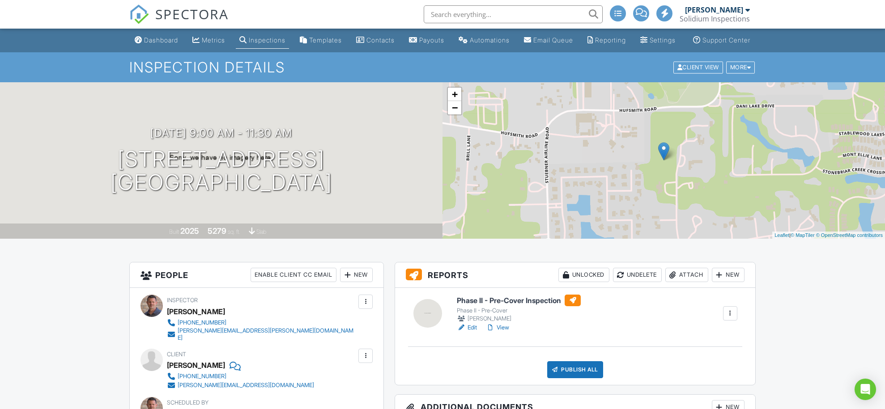
click at [170, 44] on div "Dashboard" at bounding box center [161, 40] width 34 height 8
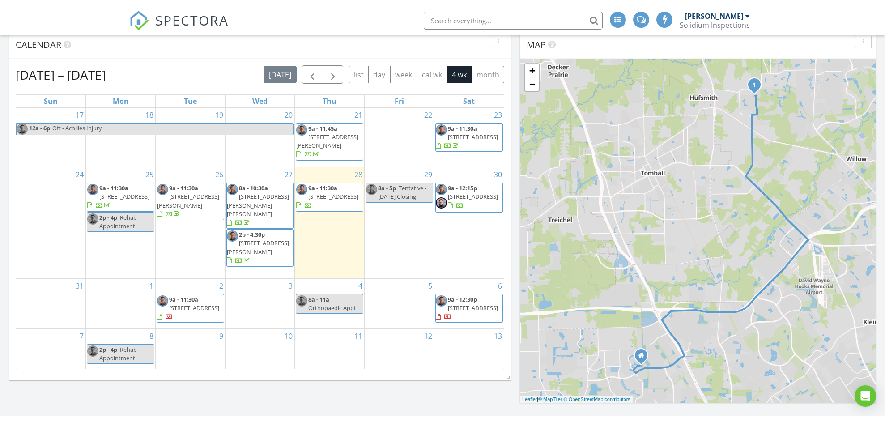
scroll to position [333, 0]
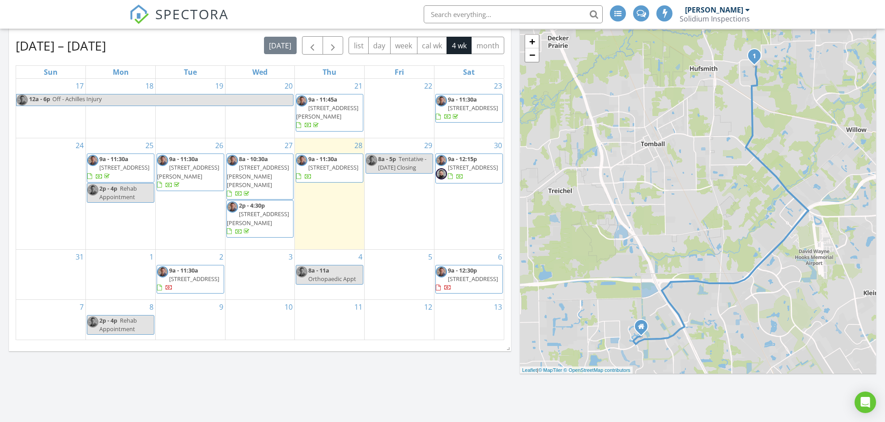
click at [338, 388] on div "[DATE] All Inspectors 9:00 am [STREET_ADDRESS] [PERSON_NAME] 20 minutes drive t…" at bounding box center [442, 176] width 885 height 769
